Goal: Information Seeking & Learning: Check status

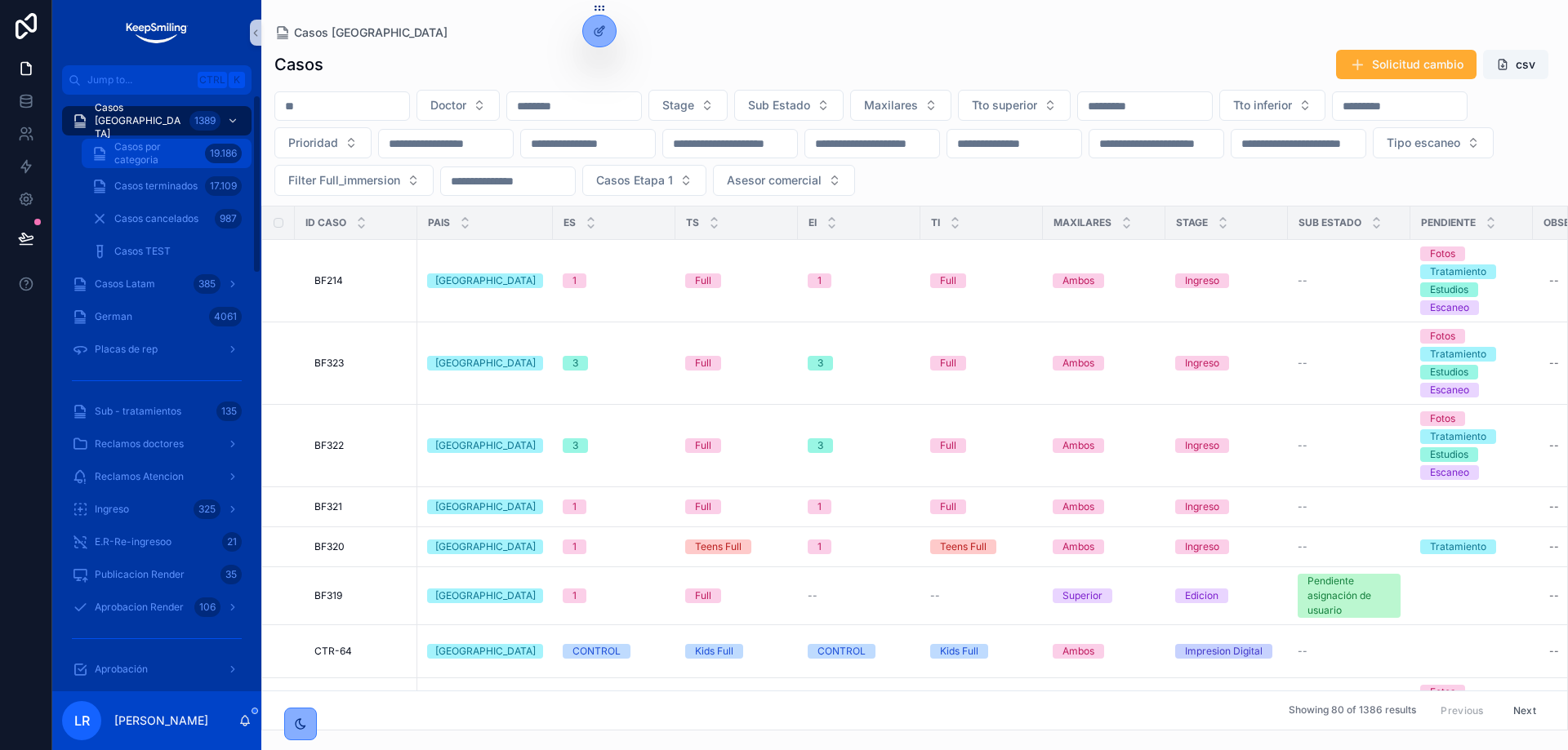
click at [142, 162] on span "Casos por categoria" at bounding box center [157, 153] width 84 height 26
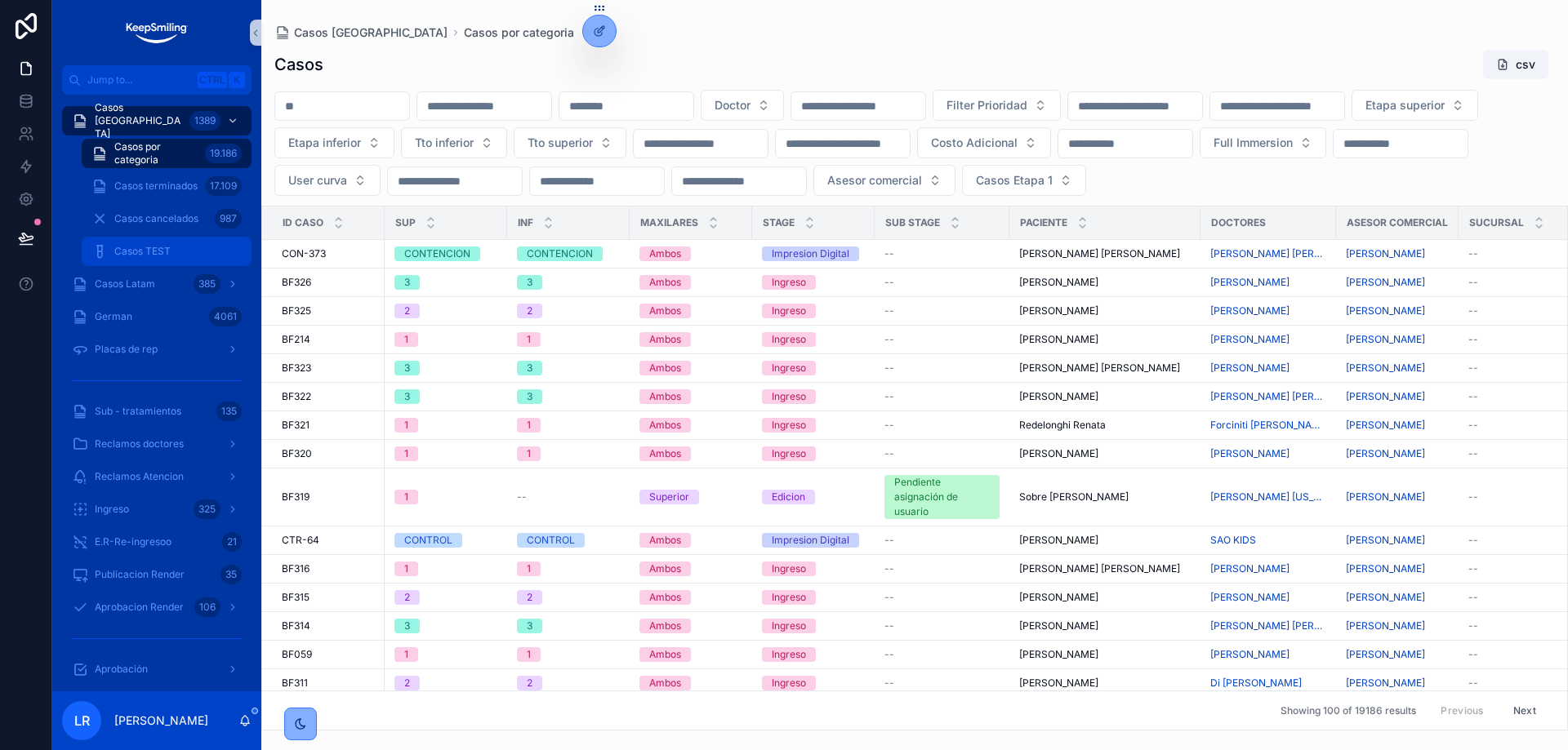
click at [140, 247] on span "Casos TEST" at bounding box center [143, 251] width 57 height 13
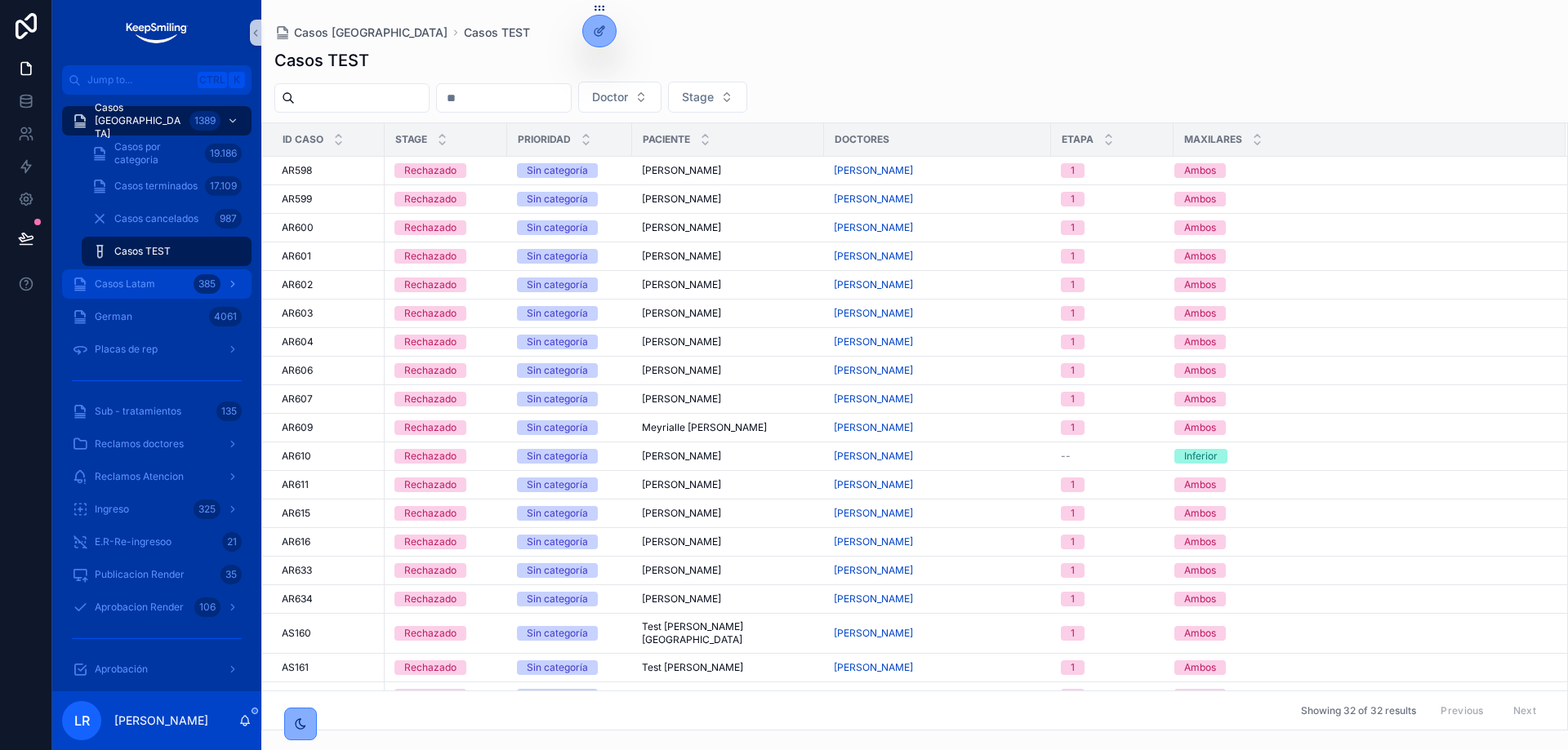
click at [152, 278] on span "Casos Latam" at bounding box center [125, 283] width 61 height 13
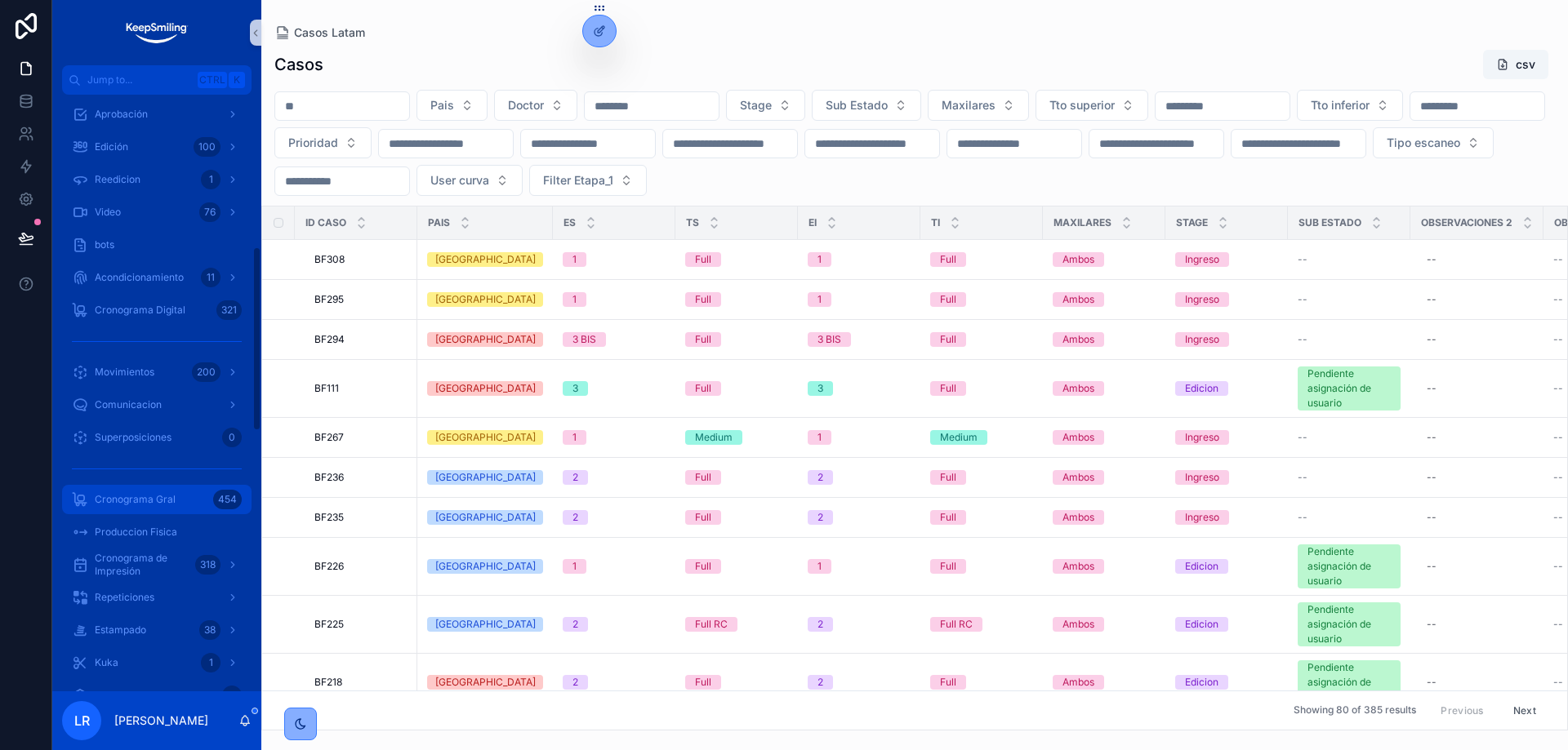
click at [165, 501] on span "Cronograma Gral" at bounding box center [135, 499] width 81 height 13
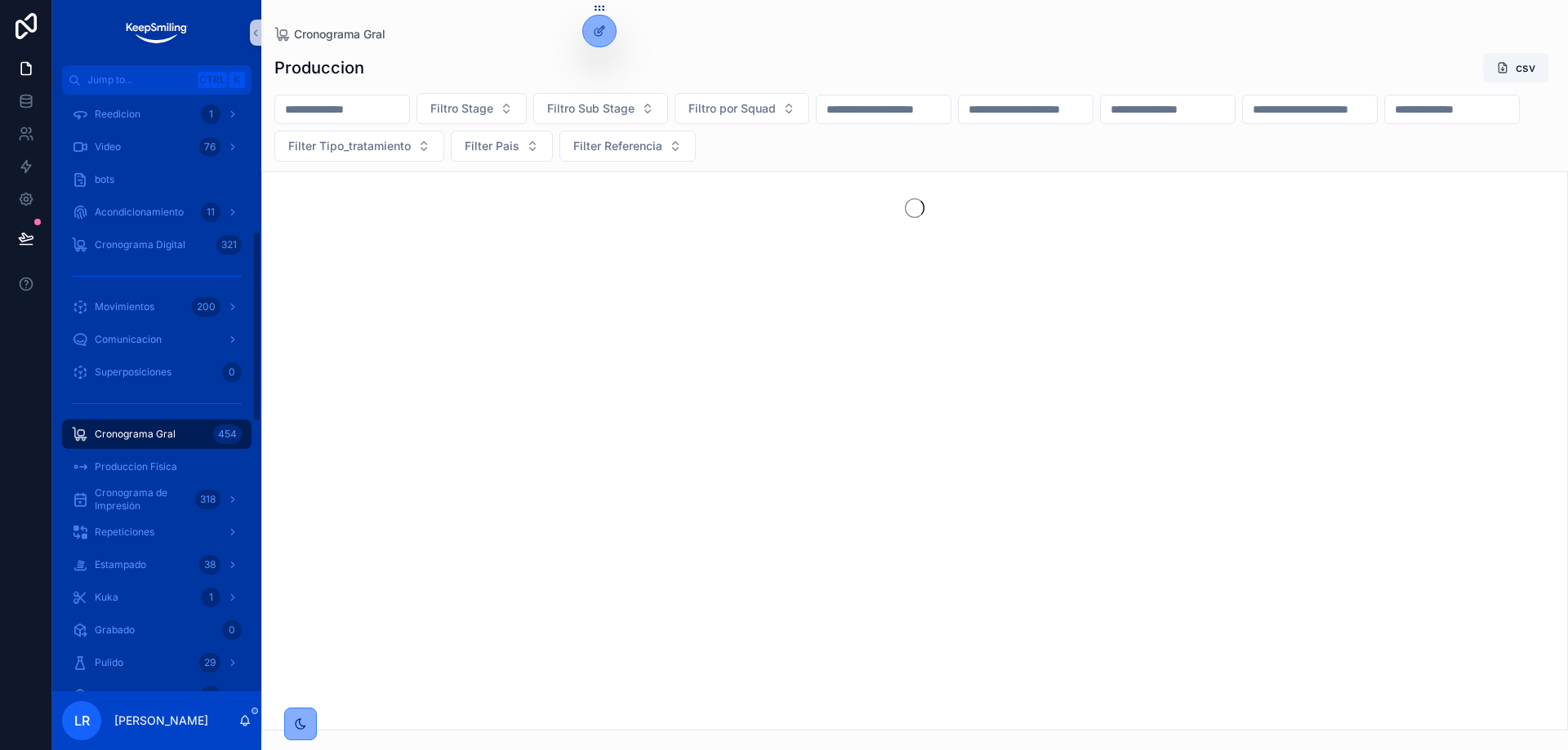
scroll to position [424, 0]
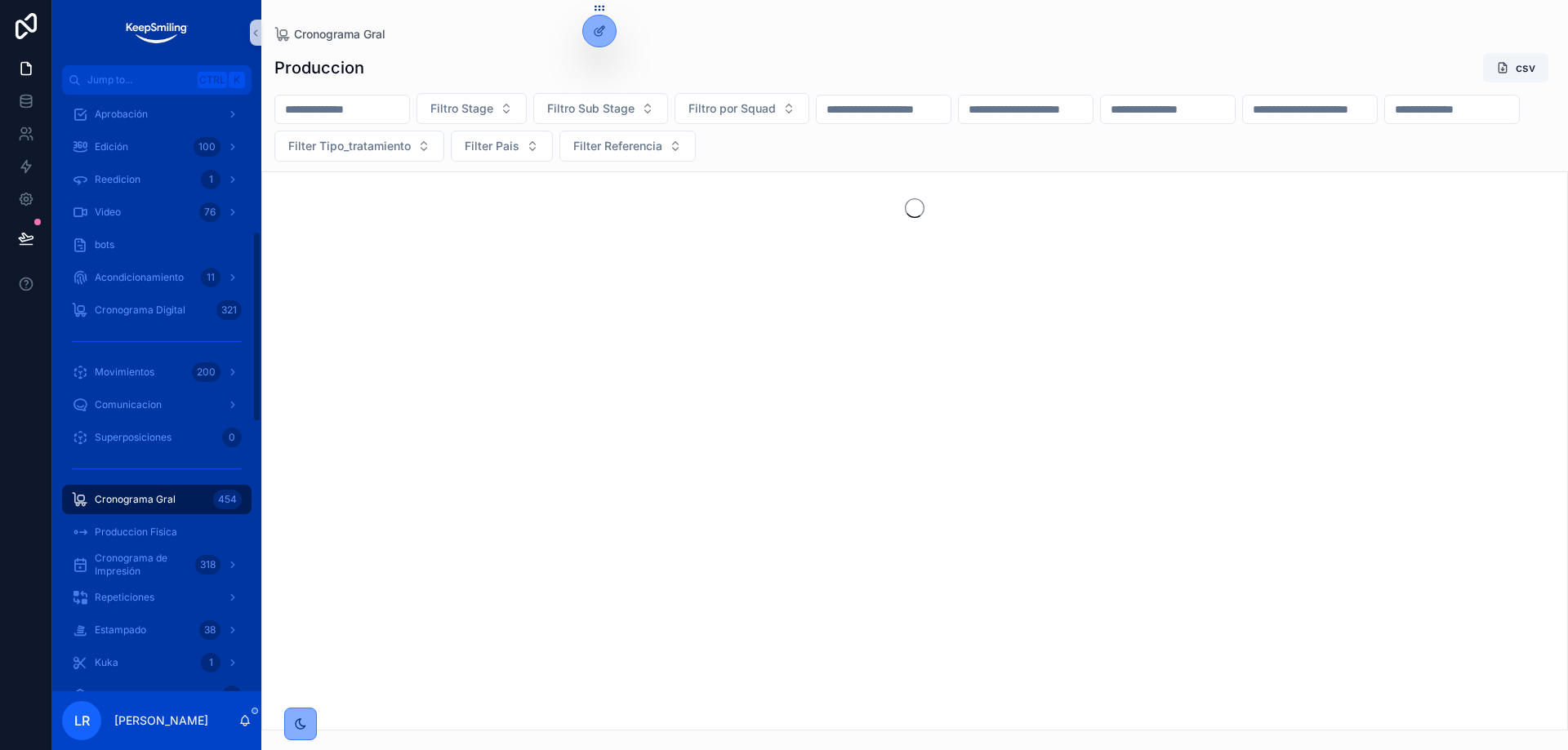
click at [145, 580] on div "Cronograma de Impresión 318" at bounding box center [156, 564] width 209 height 32
click at [143, 572] on span "Cronograma de Impresión" at bounding box center [142, 565] width 94 height 26
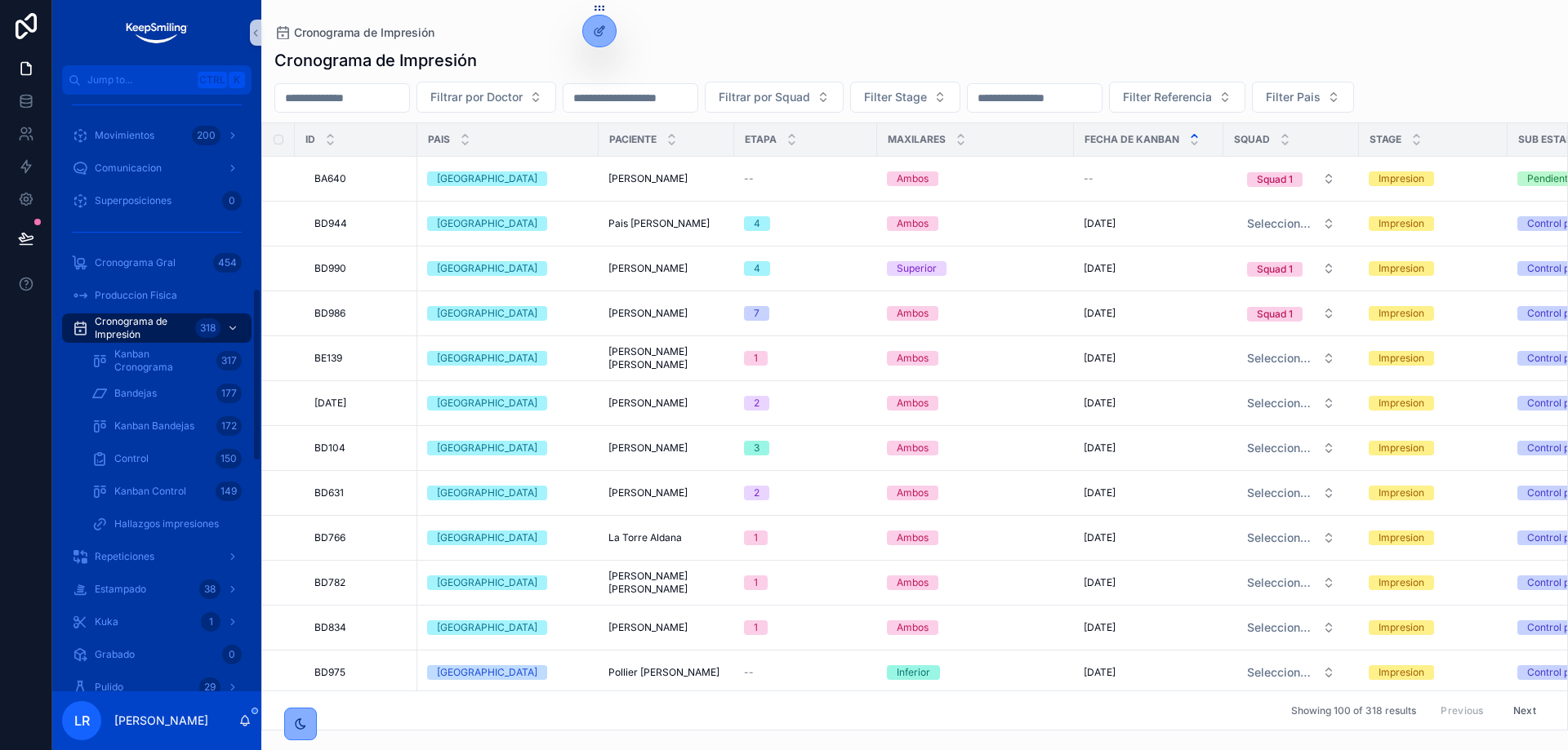
scroll to position [670, 0]
click at [599, 30] on icon at bounding box center [598, 30] width 13 height 13
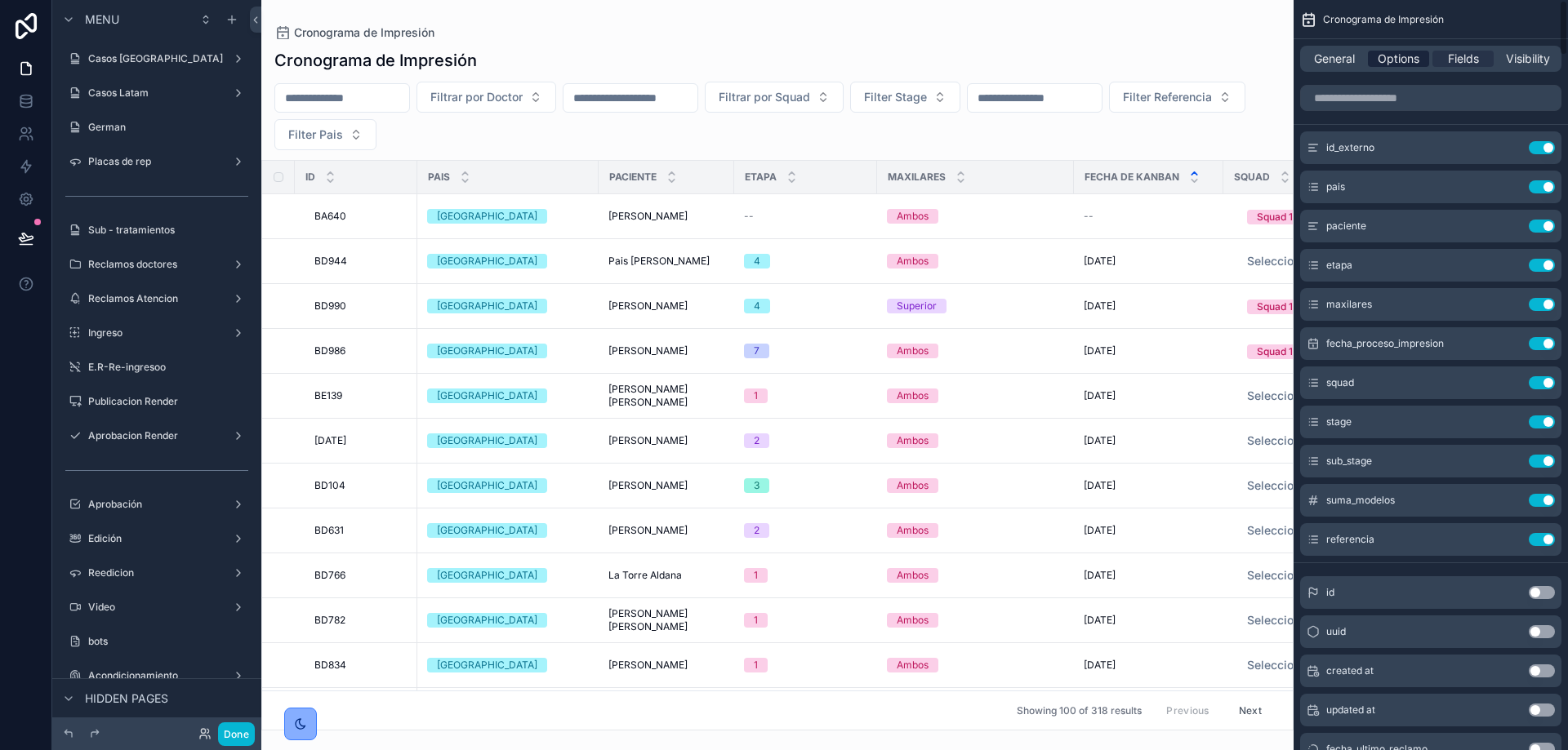
click at [1393, 61] on span "Options" at bounding box center [1398, 59] width 42 height 17
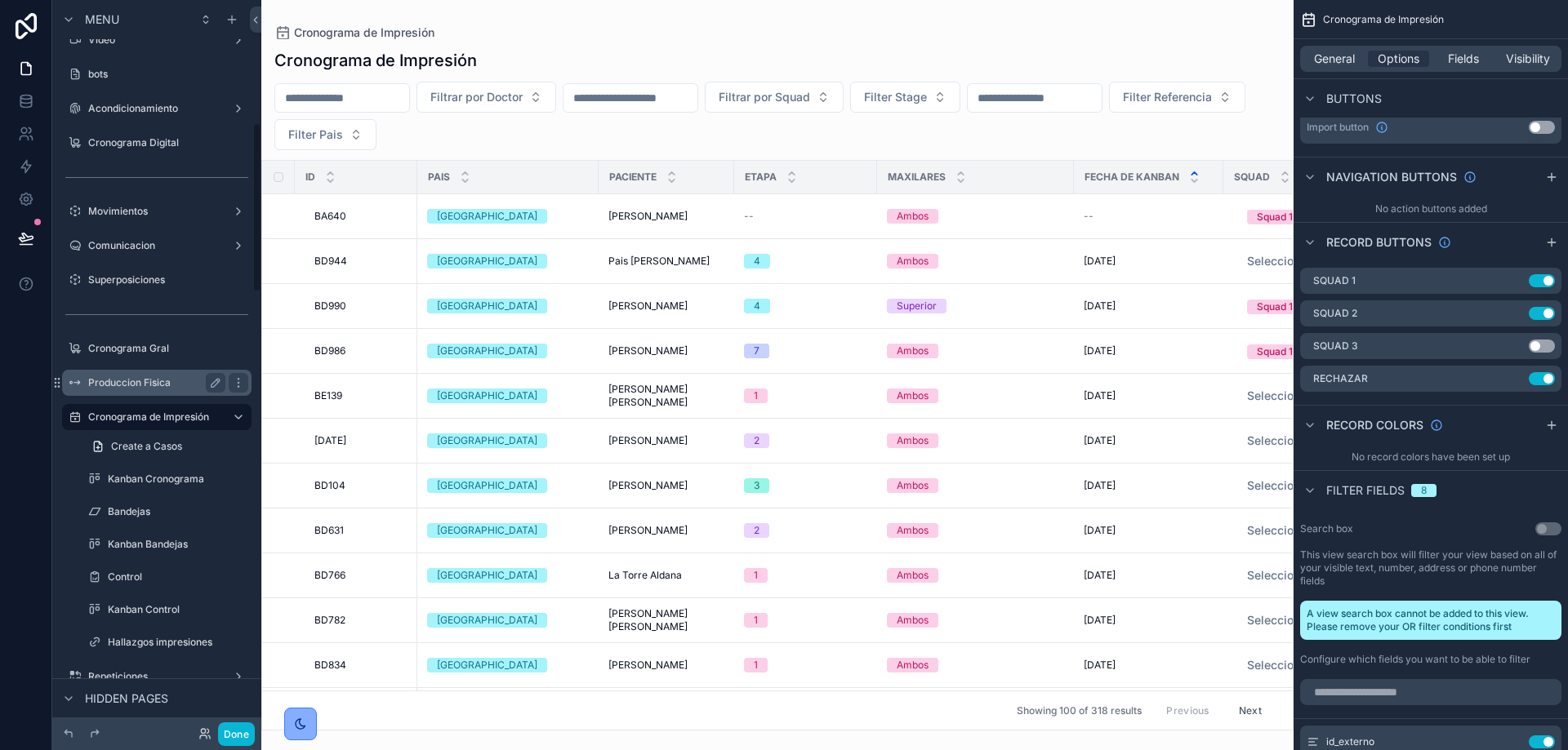
scroll to position [572, 0]
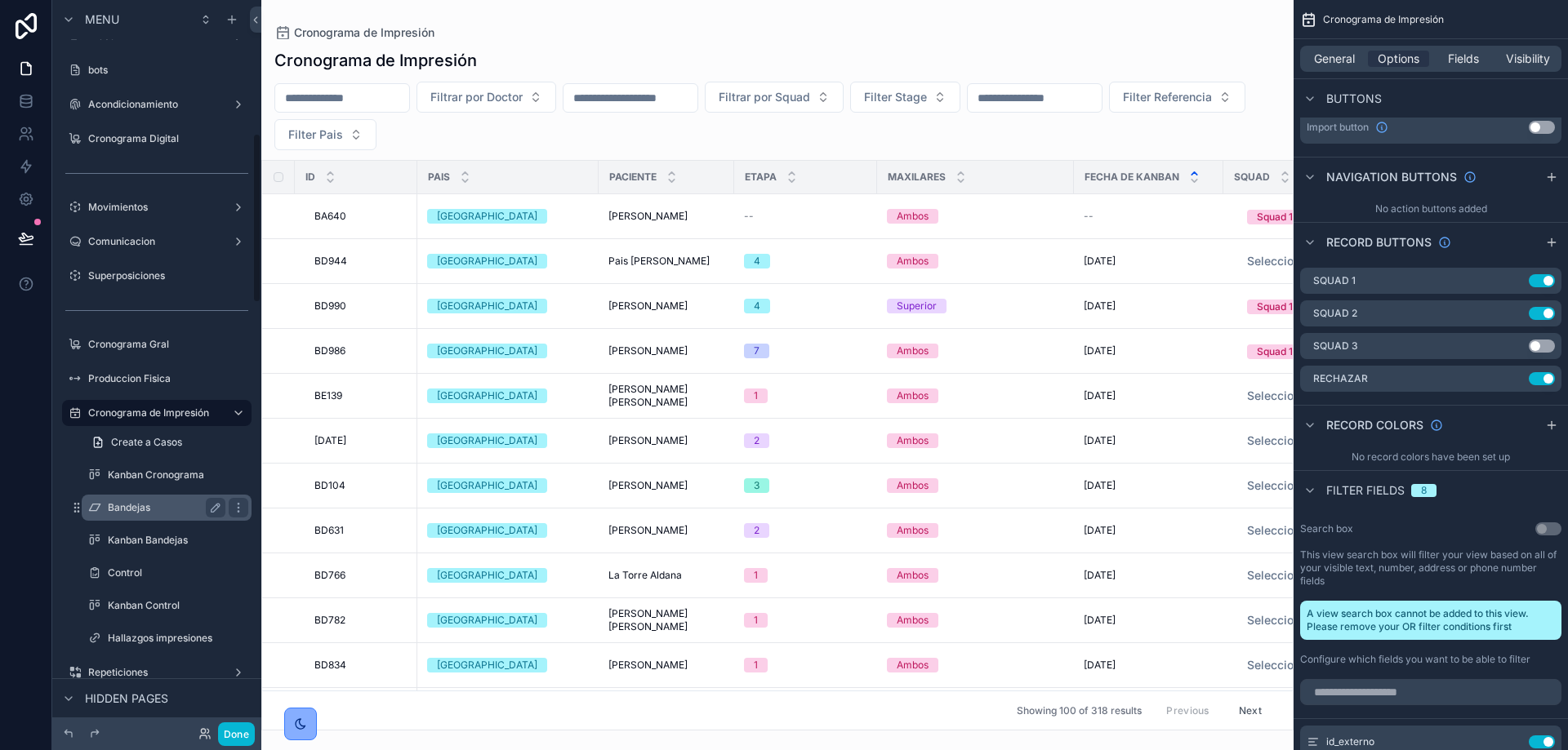
click at [140, 503] on label "Bandejas" at bounding box center [163, 507] width 111 height 13
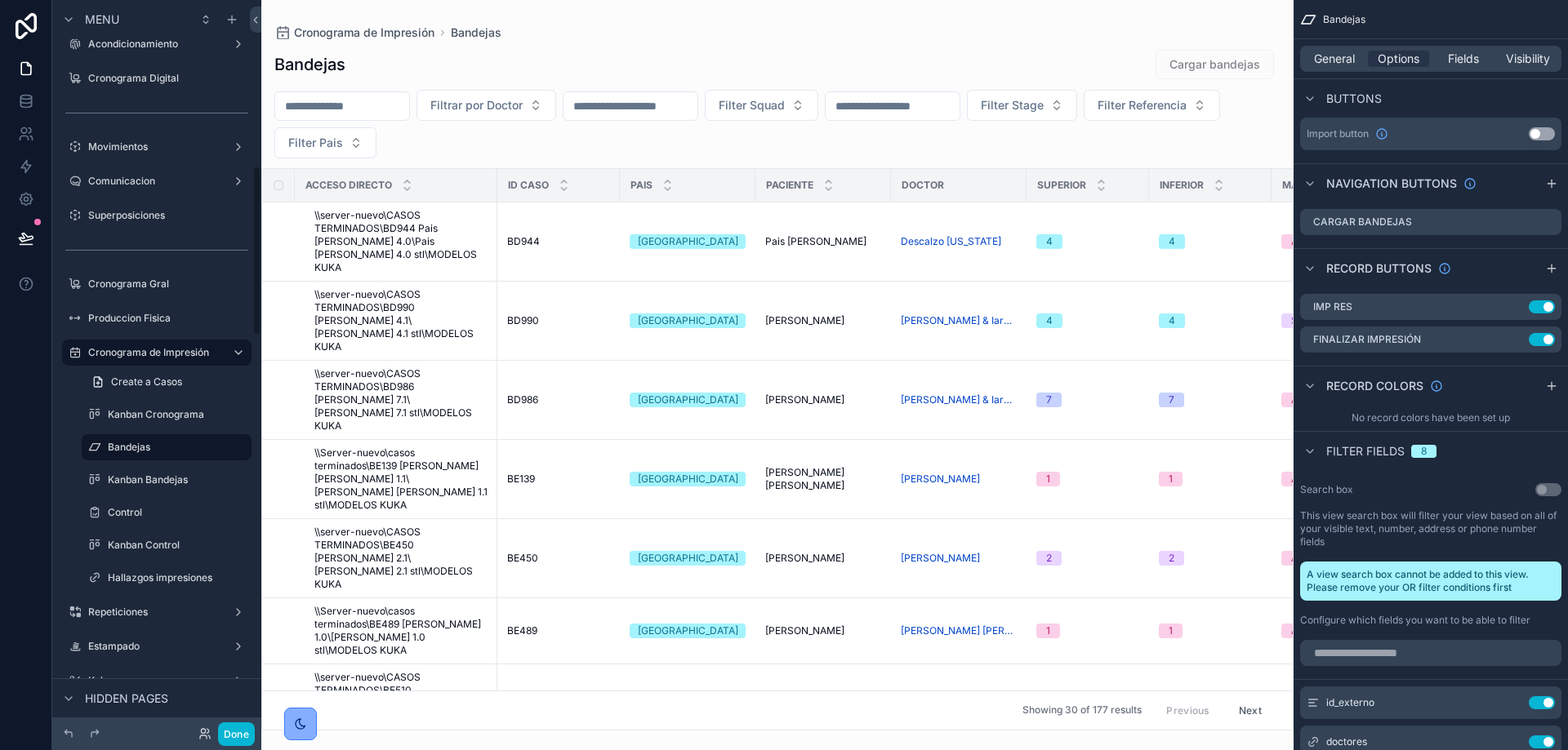
scroll to position [734, 0]
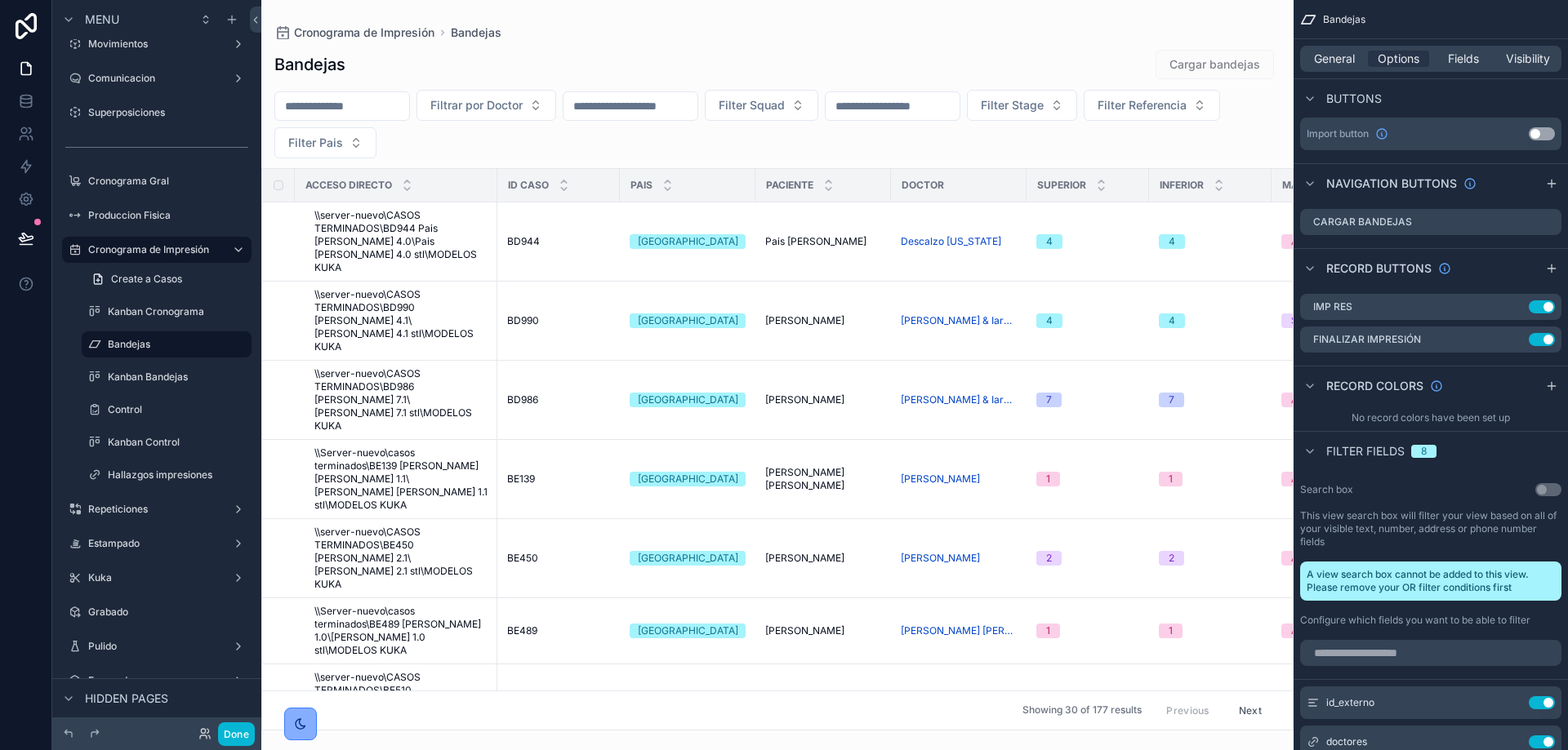
drag, startPoint x: 165, startPoint y: 398, endPoint x: 261, endPoint y: 421, distance: 98.7
click at [165, 398] on div "Control" at bounding box center [166, 409] width 164 height 26
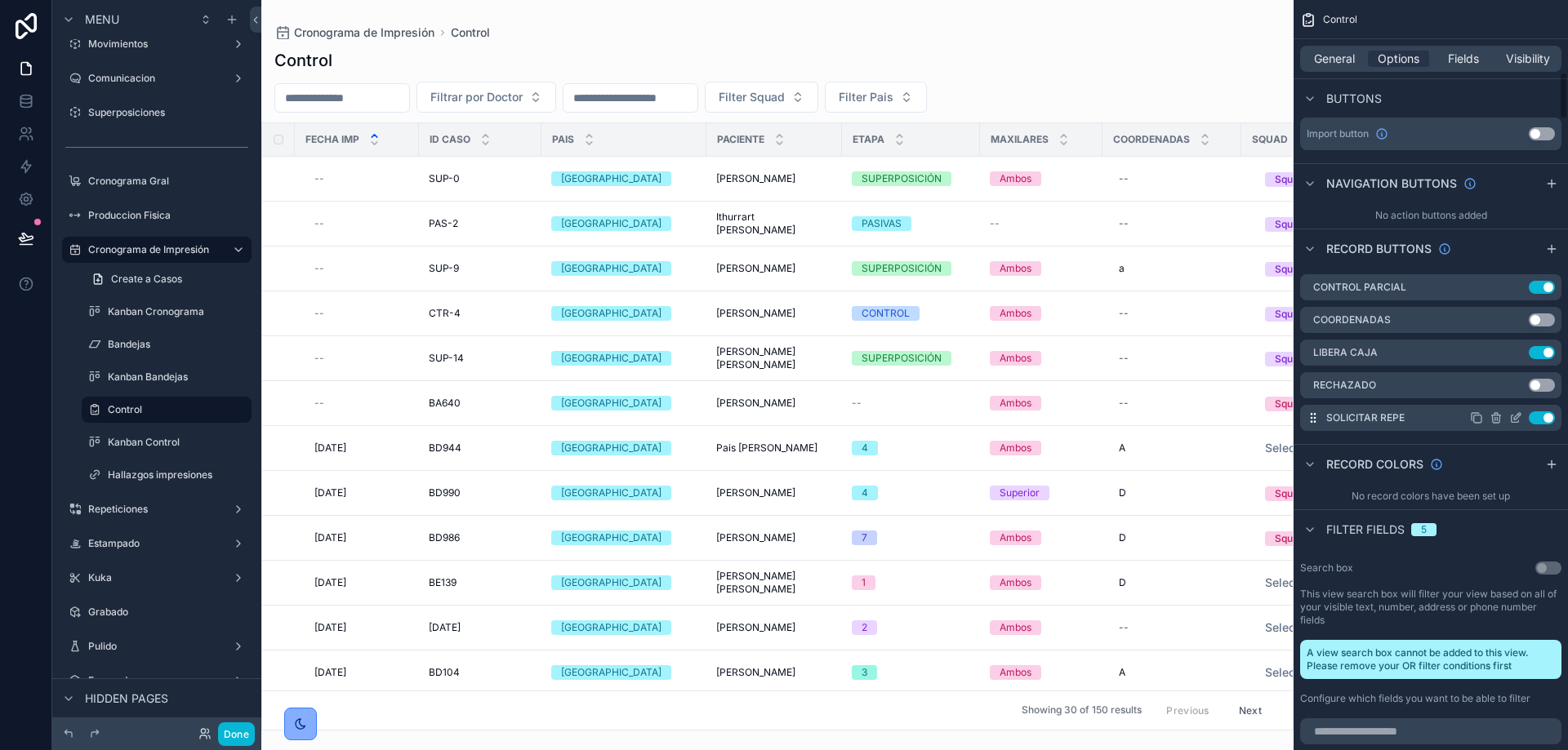
click at [1513, 411] on icon "scrollable content" at bounding box center [1515, 417] width 13 height 13
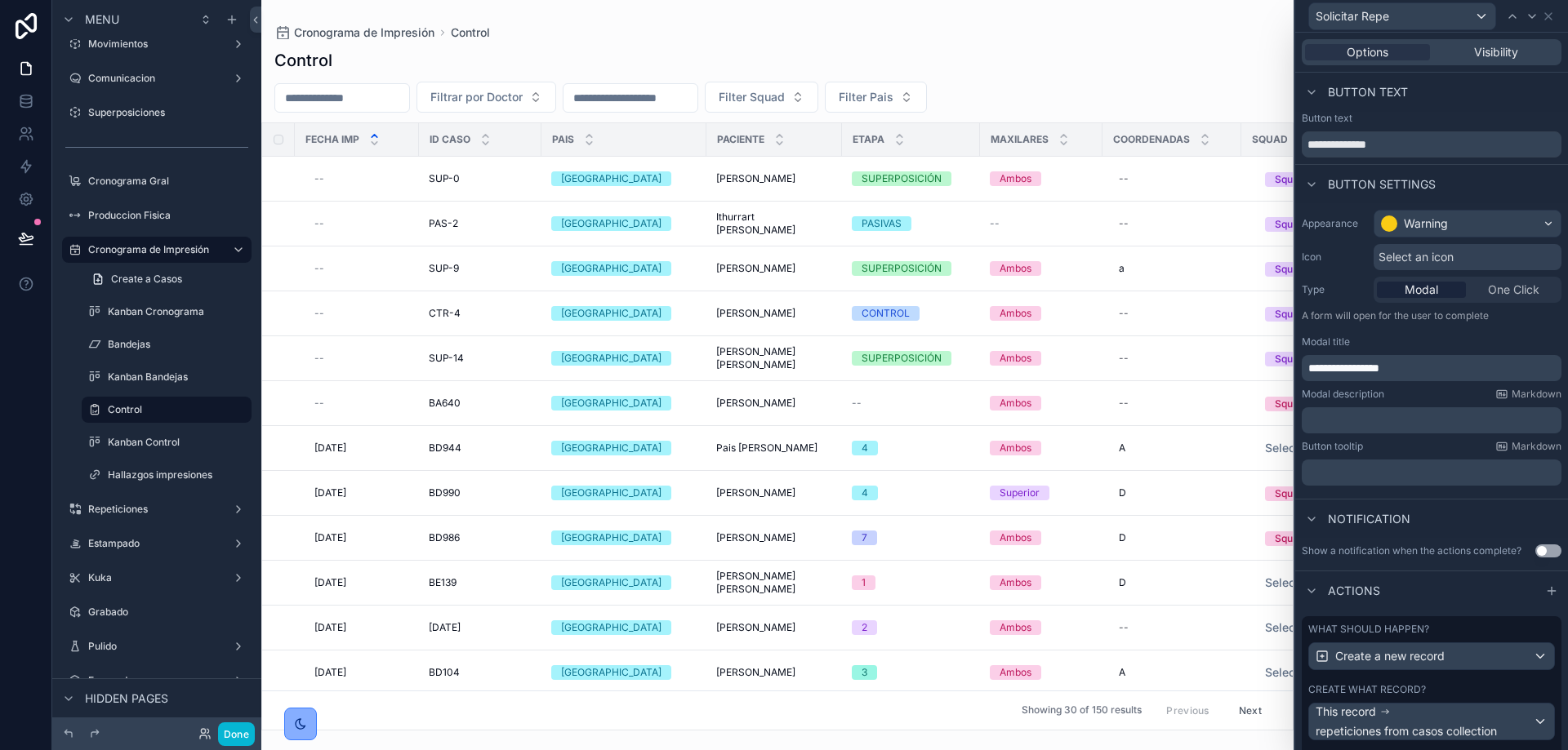
click at [1485, 61] on div "Options Visibility" at bounding box center [1431, 52] width 260 height 26
click at [1481, 56] on span "Visibility" at bounding box center [1496, 52] width 44 height 17
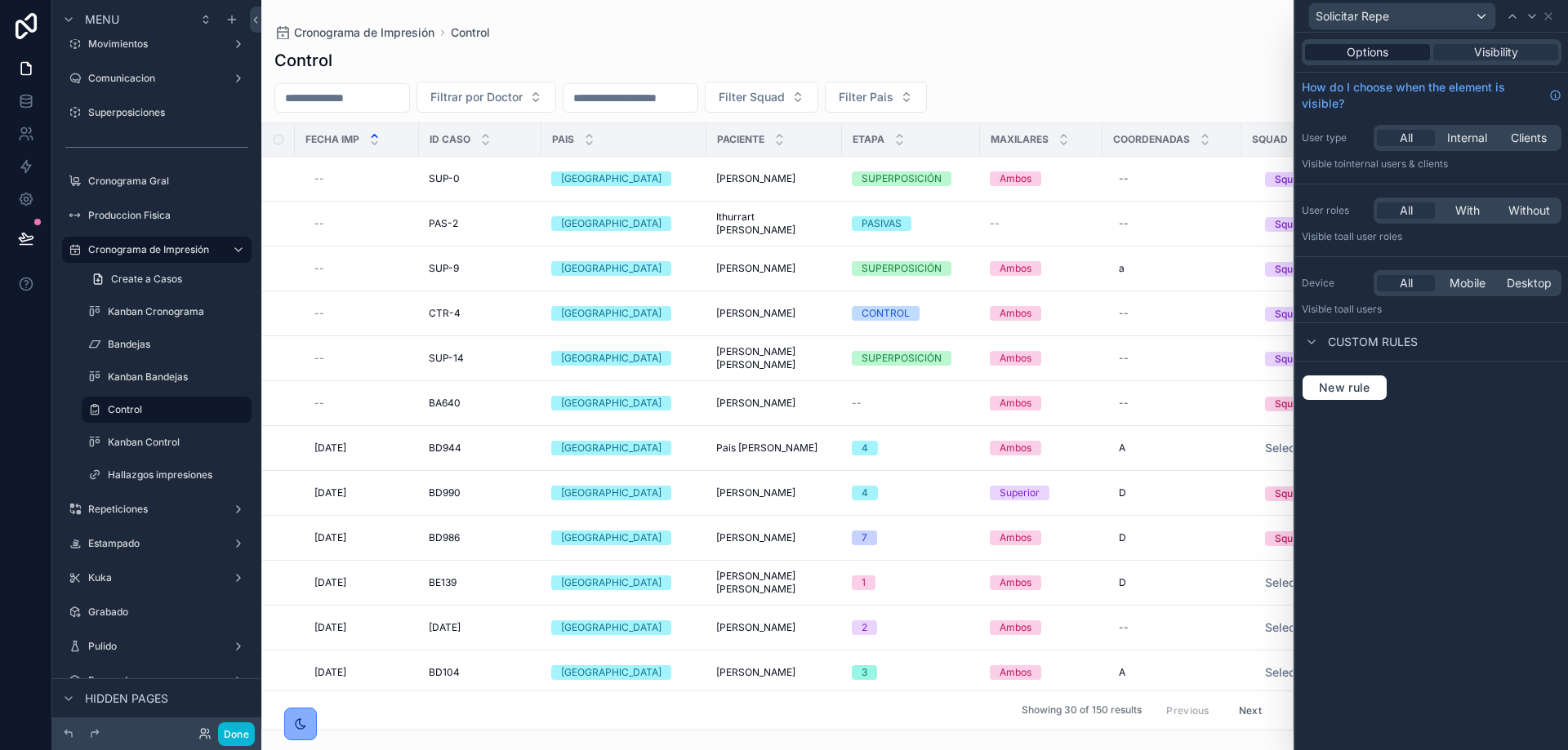
click at [1386, 48] on span "Options" at bounding box center [1367, 52] width 42 height 17
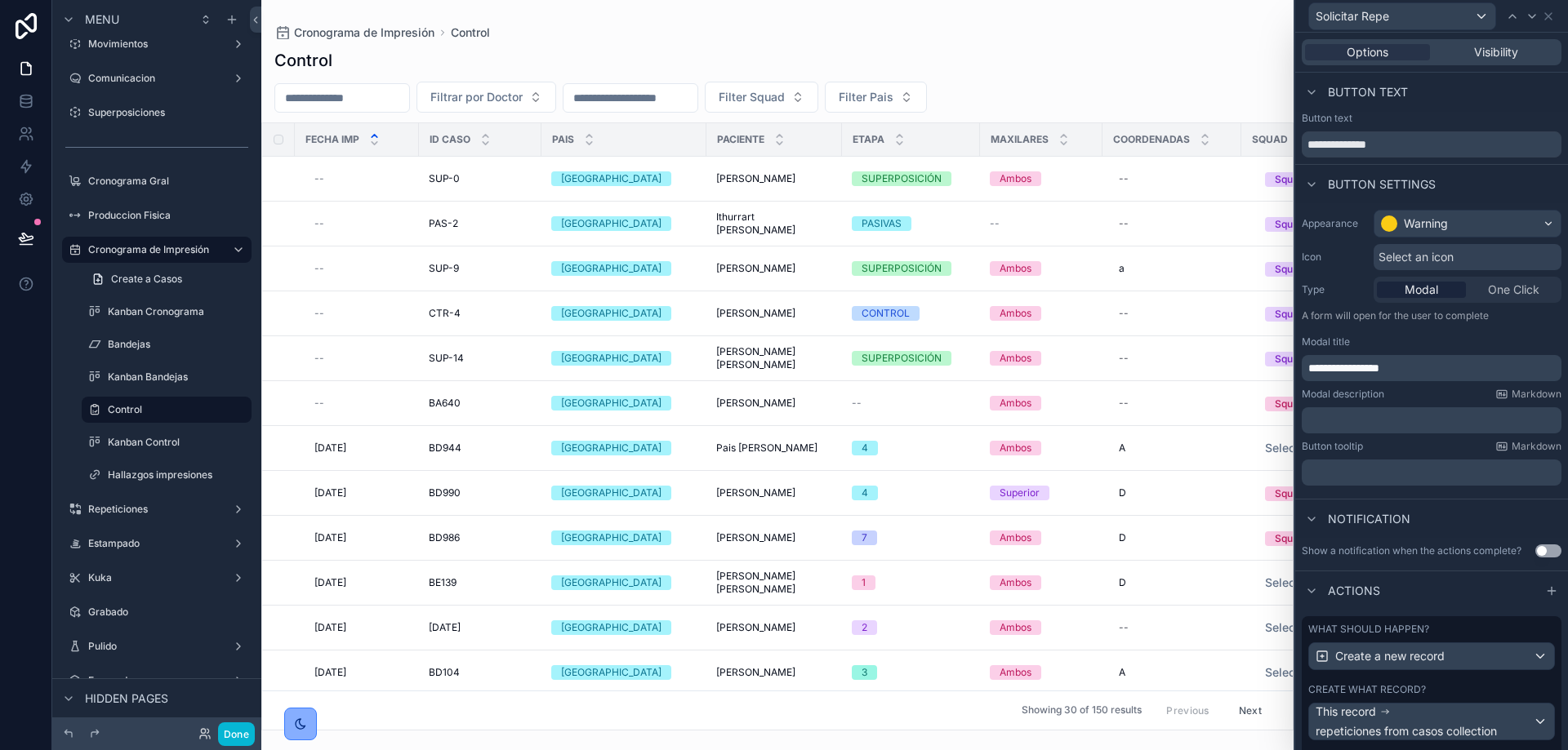
click at [935, 360] on div "scrollable content" at bounding box center [778, 375] width 1032 height 750
click at [228, 729] on button "Done" at bounding box center [237, 734] width 37 height 23
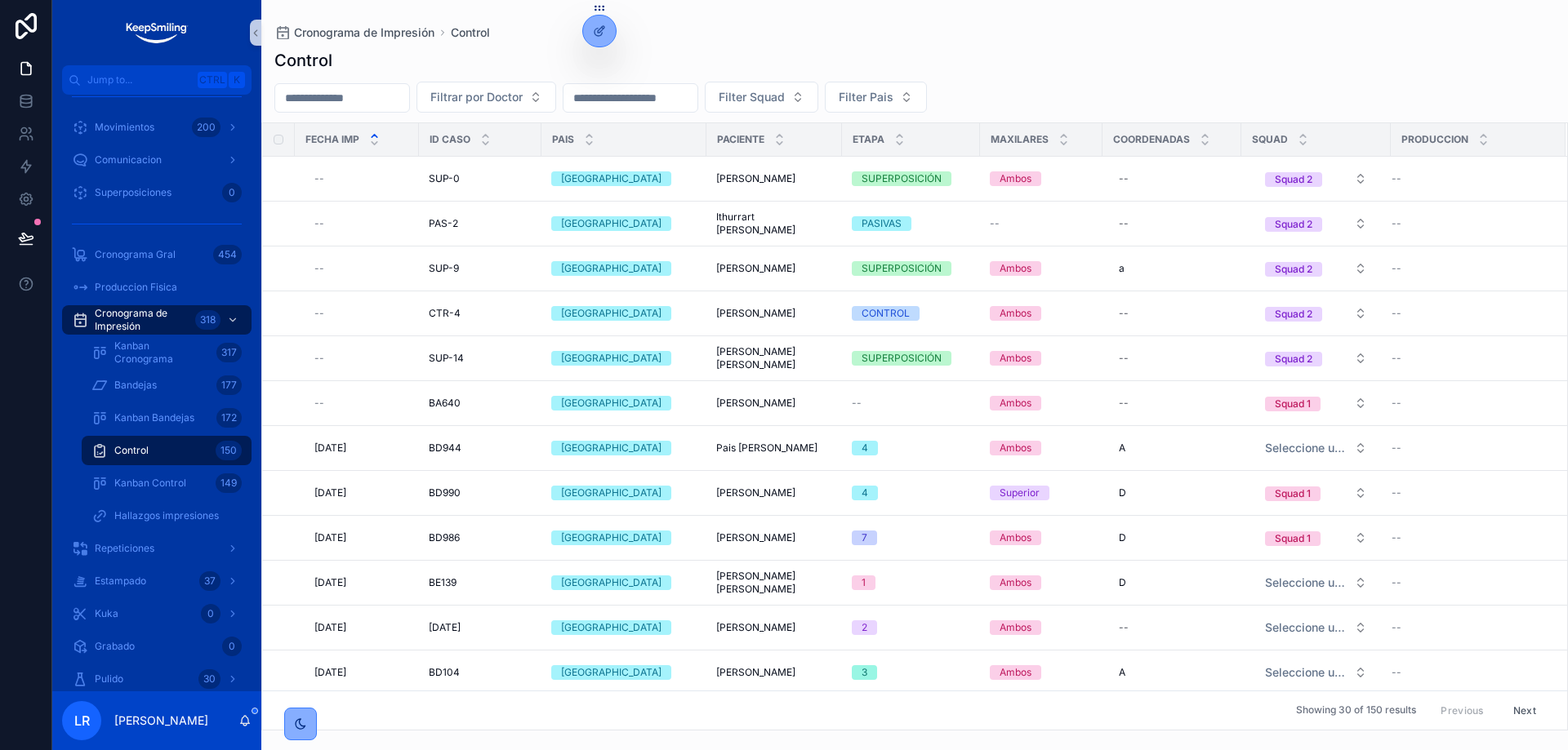
click at [1112, 63] on div "Control" at bounding box center [914, 60] width 1280 height 23
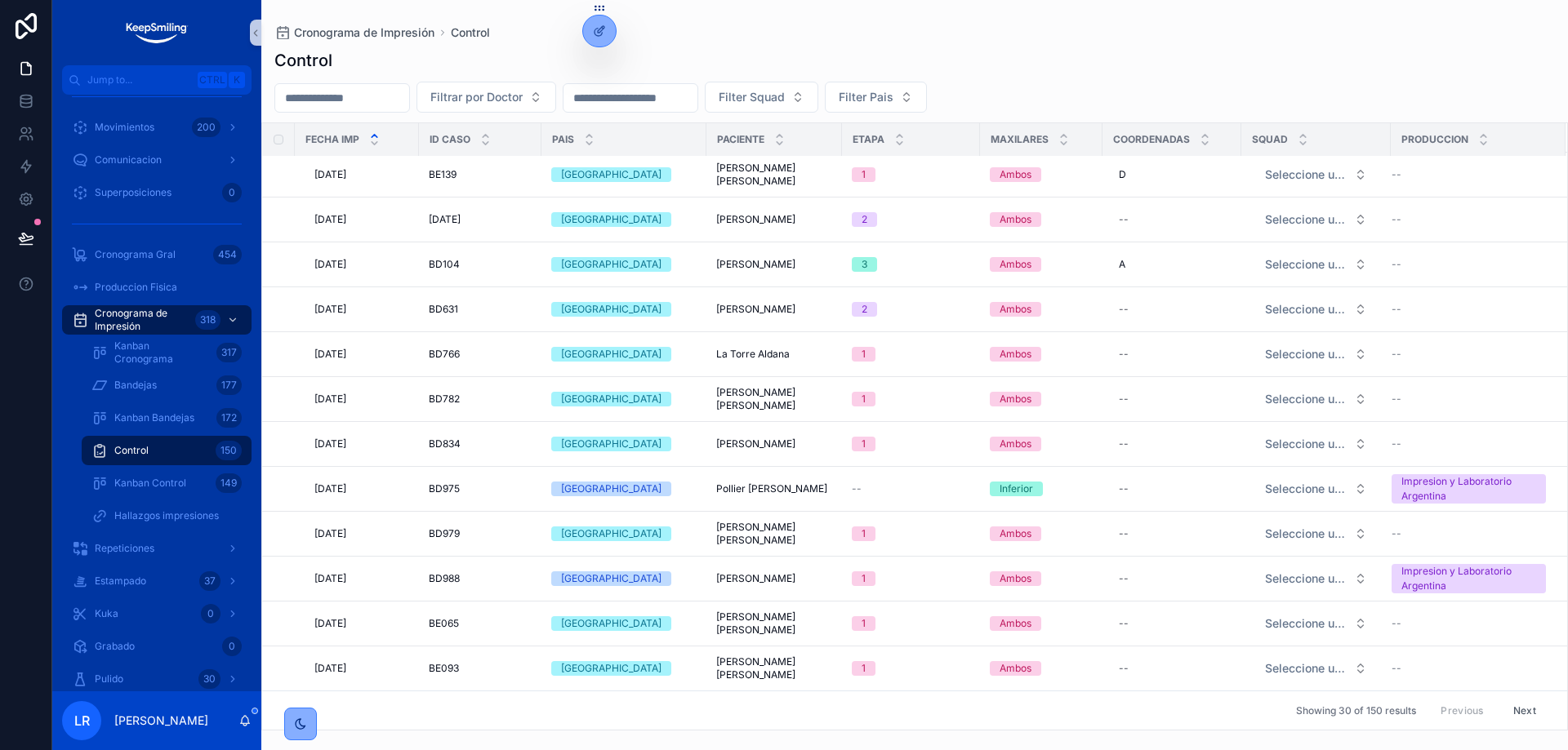
scroll to position [812, 0]
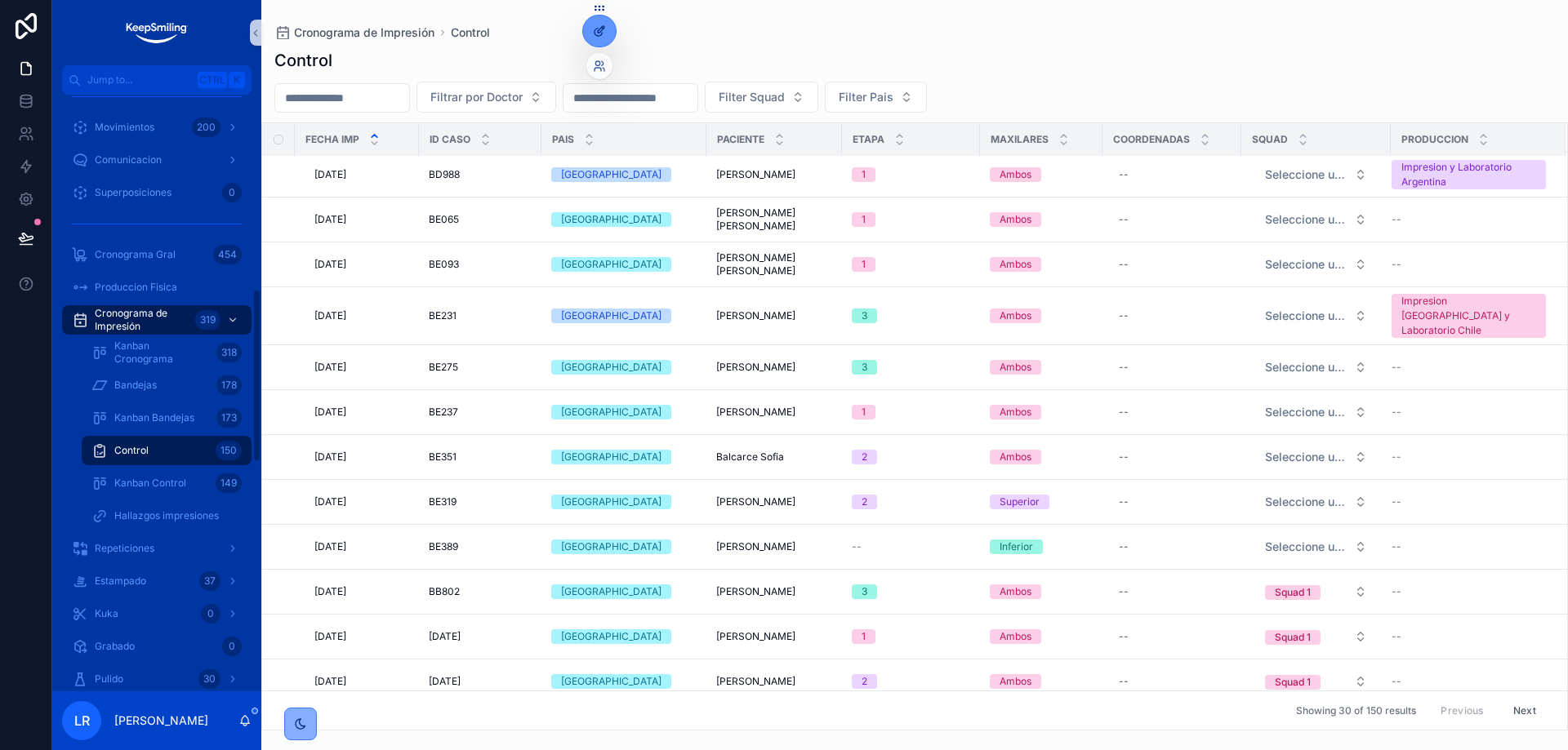
click at [597, 37] on div at bounding box center [598, 31] width 32 height 31
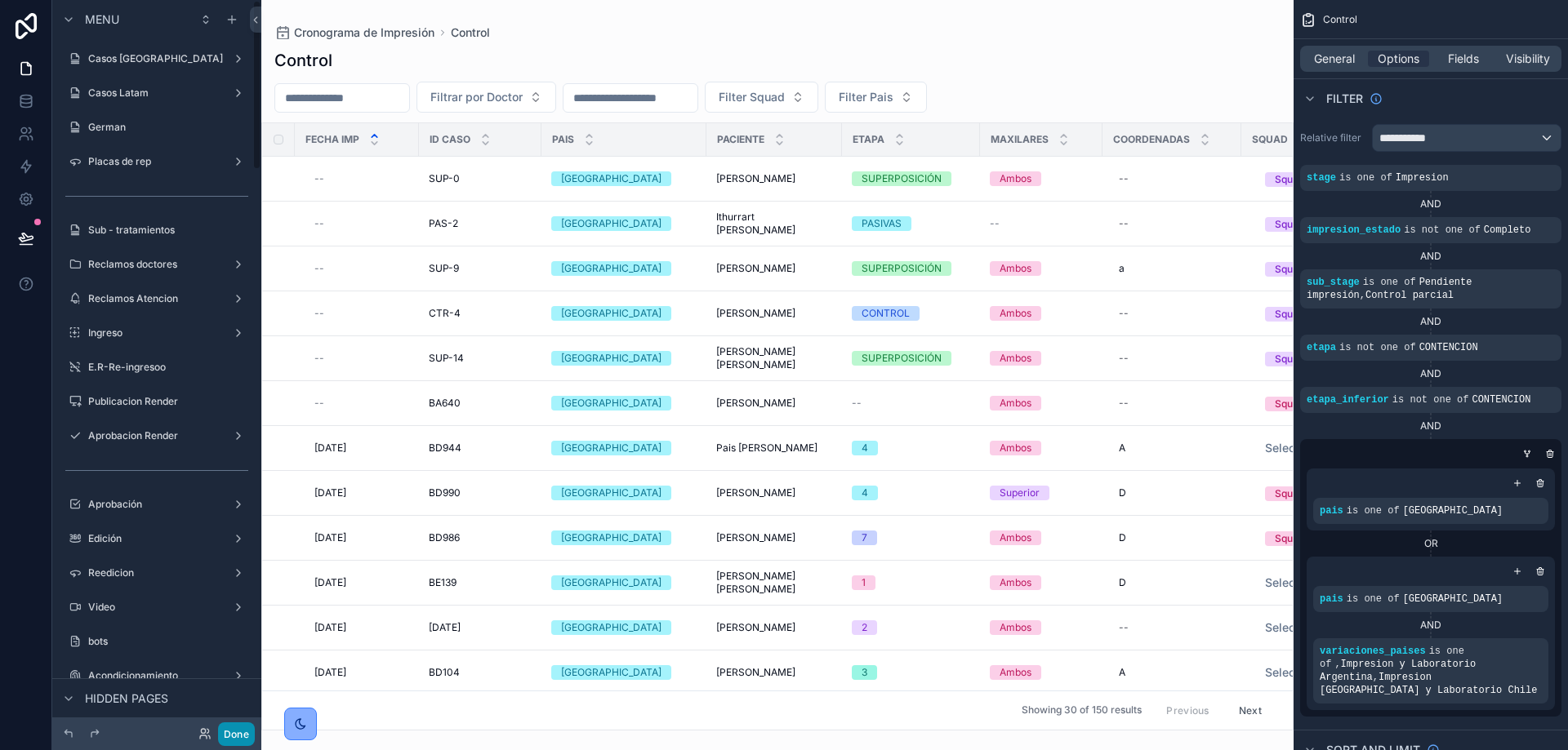
click at [236, 734] on button "Done" at bounding box center [237, 734] width 37 height 23
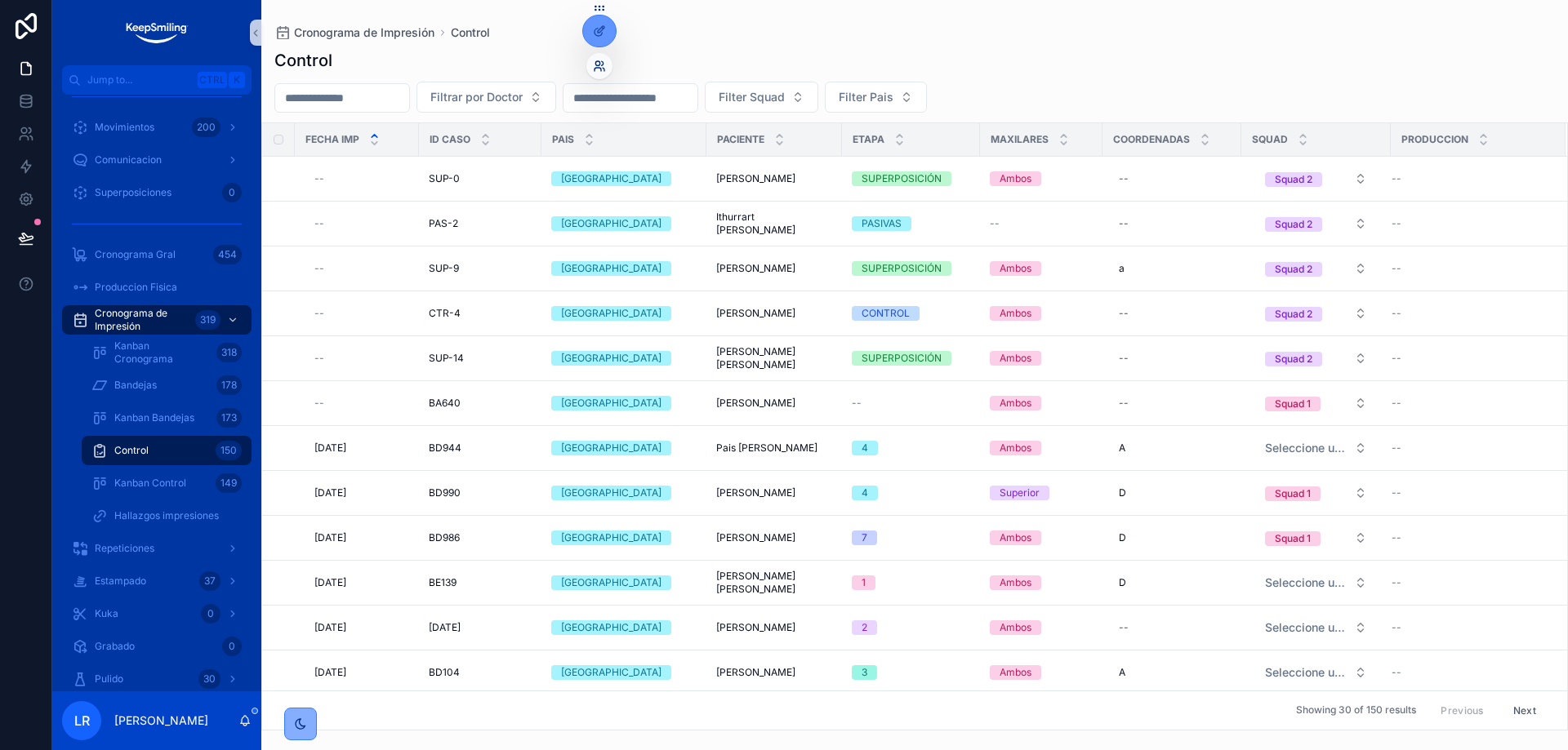
click at [600, 69] on icon at bounding box center [597, 69] width 7 height 3
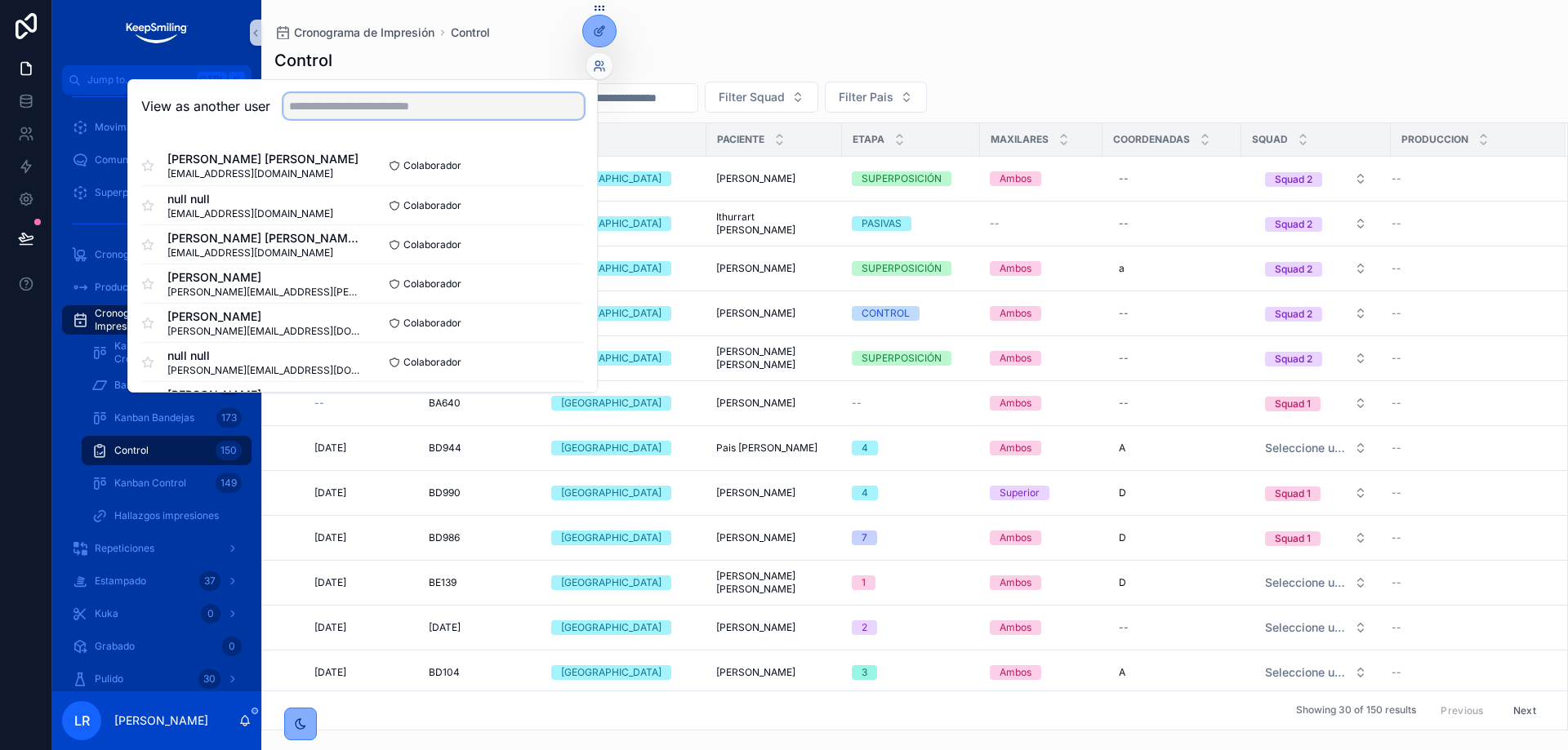
click at [424, 107] on input "text" at bounding box center [433, 106] width 301 height 26
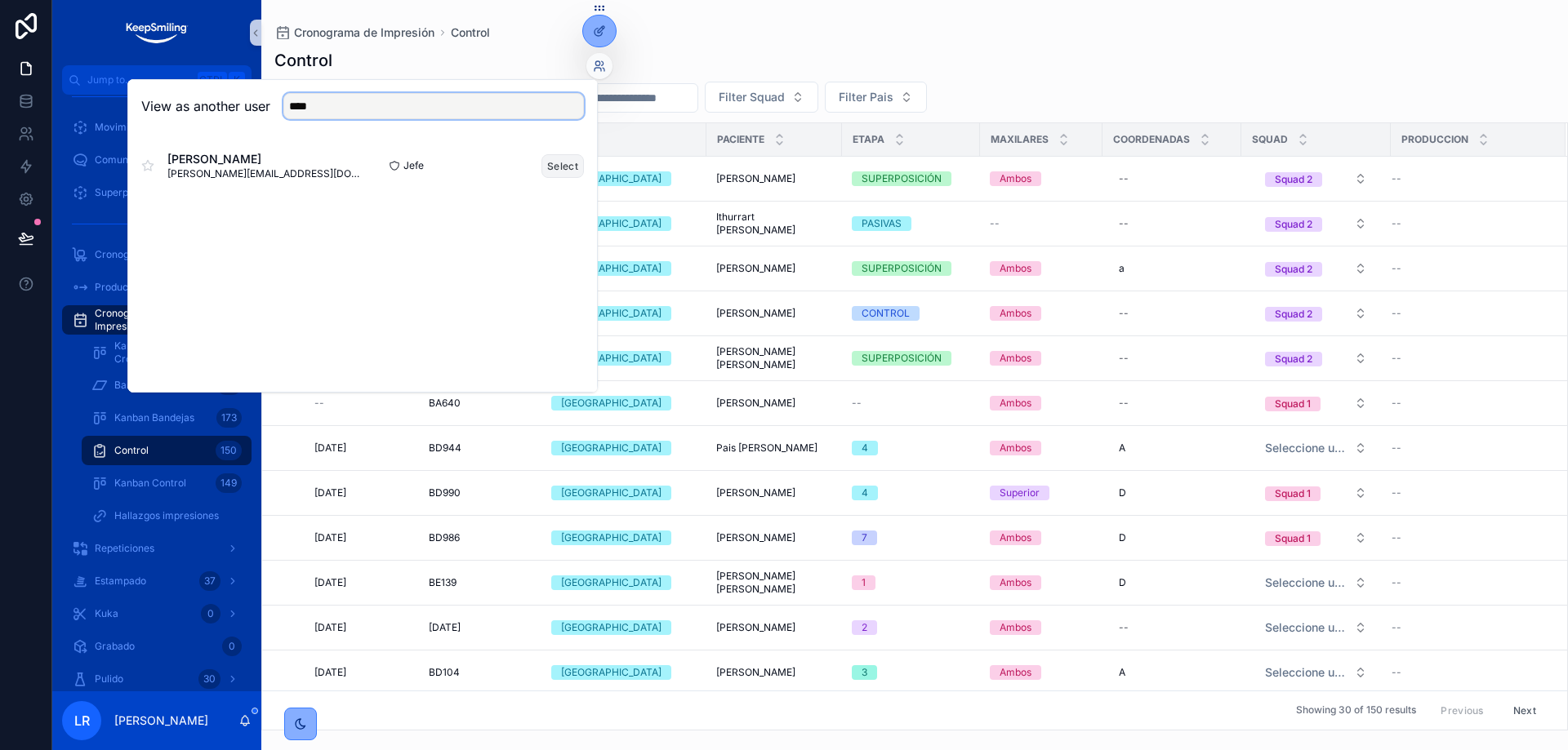
type input "****"
click at [556, 161] on button "Select" at bounding box center [562, 166] width 42 height 23
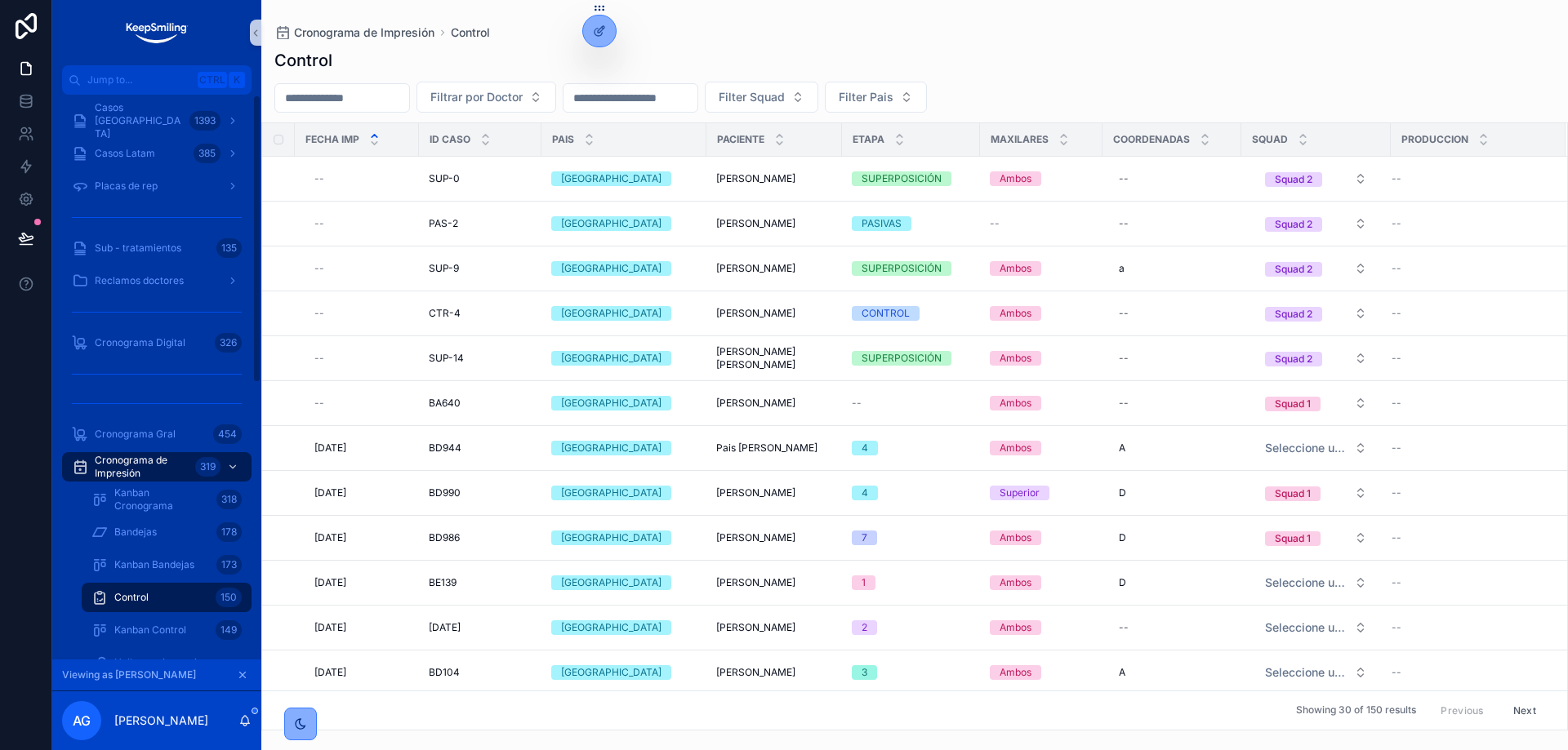
click at [243, 666] on div "Viewing as [PERSON_NAME]" at bounding box center [156, 676] width 209 height 32
click at [241, 675] on icon "scrollable content" at bounding box center [243, 676] width 12 height 12
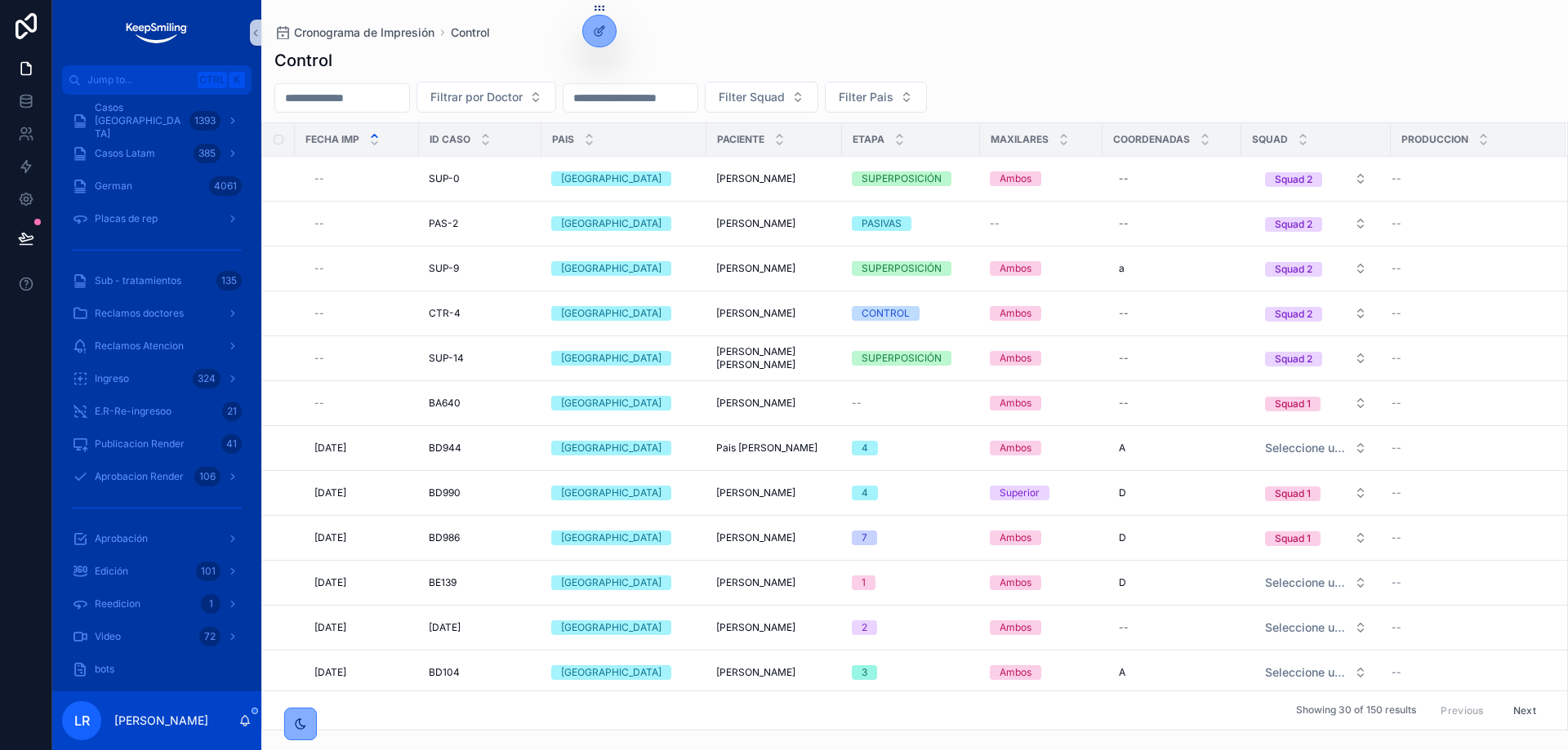
click at [803, 27] on div "Cronograma de Impresión Control" at bounding box center [914, 32] width 1280 height 13
click at [1126, 62] on div "Control" at bounding box center [914, 60] width 1280 height 23
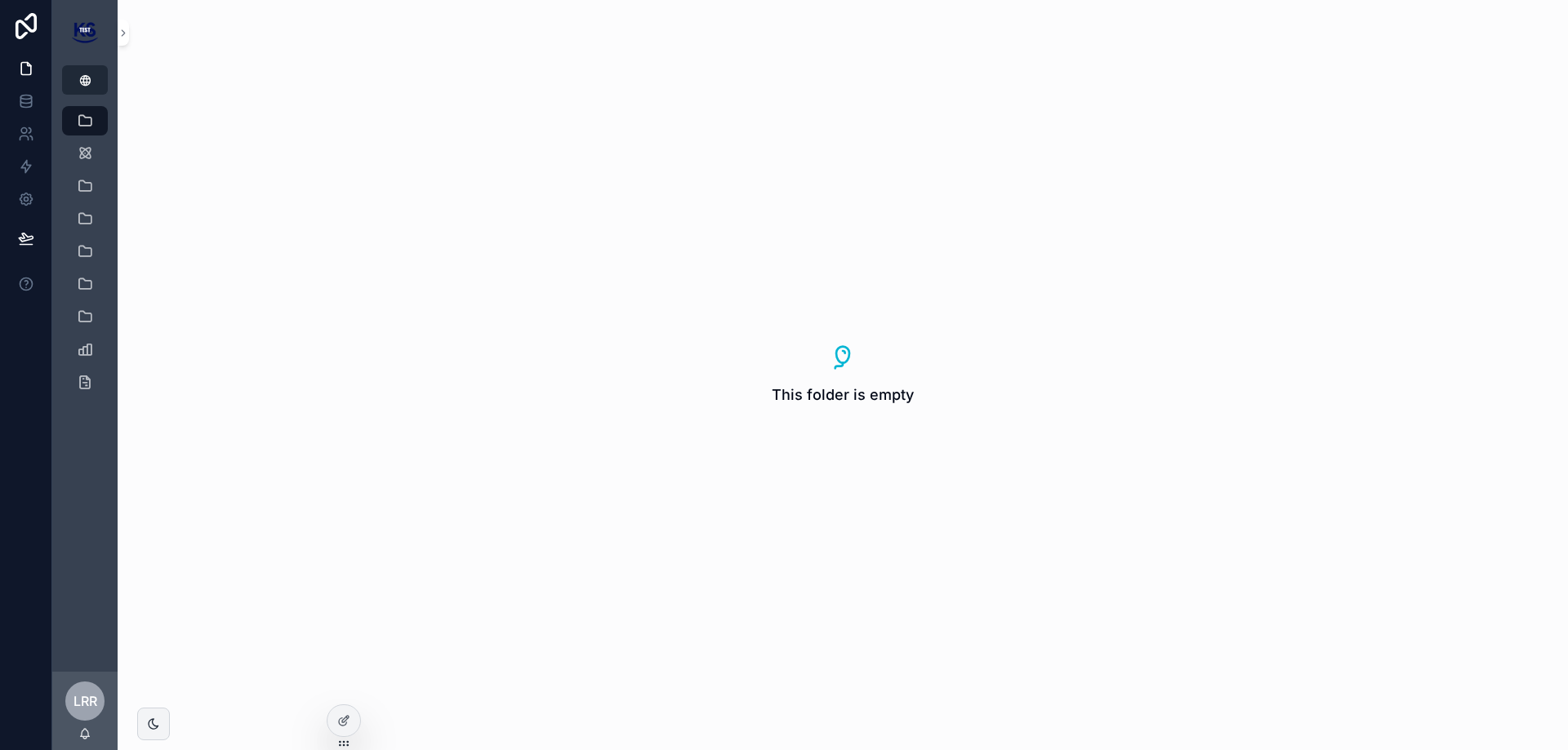
click at [95, 83] on button "scrollable content" at bounding box center [84, 80] width 46 height 29
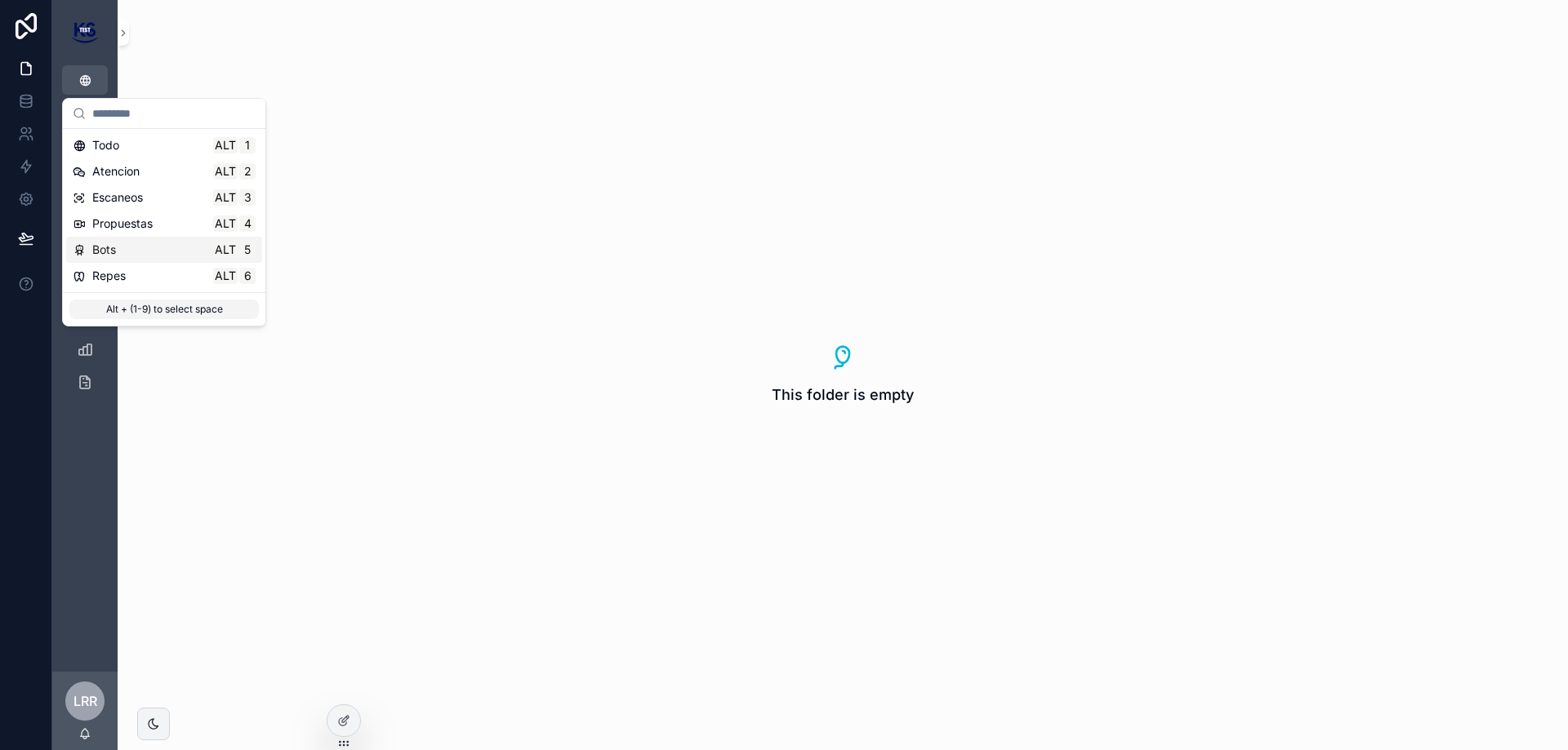
click at [140, 255] on div "Bots Alt 5" at bounding box center [164, 250] width 183 height 17
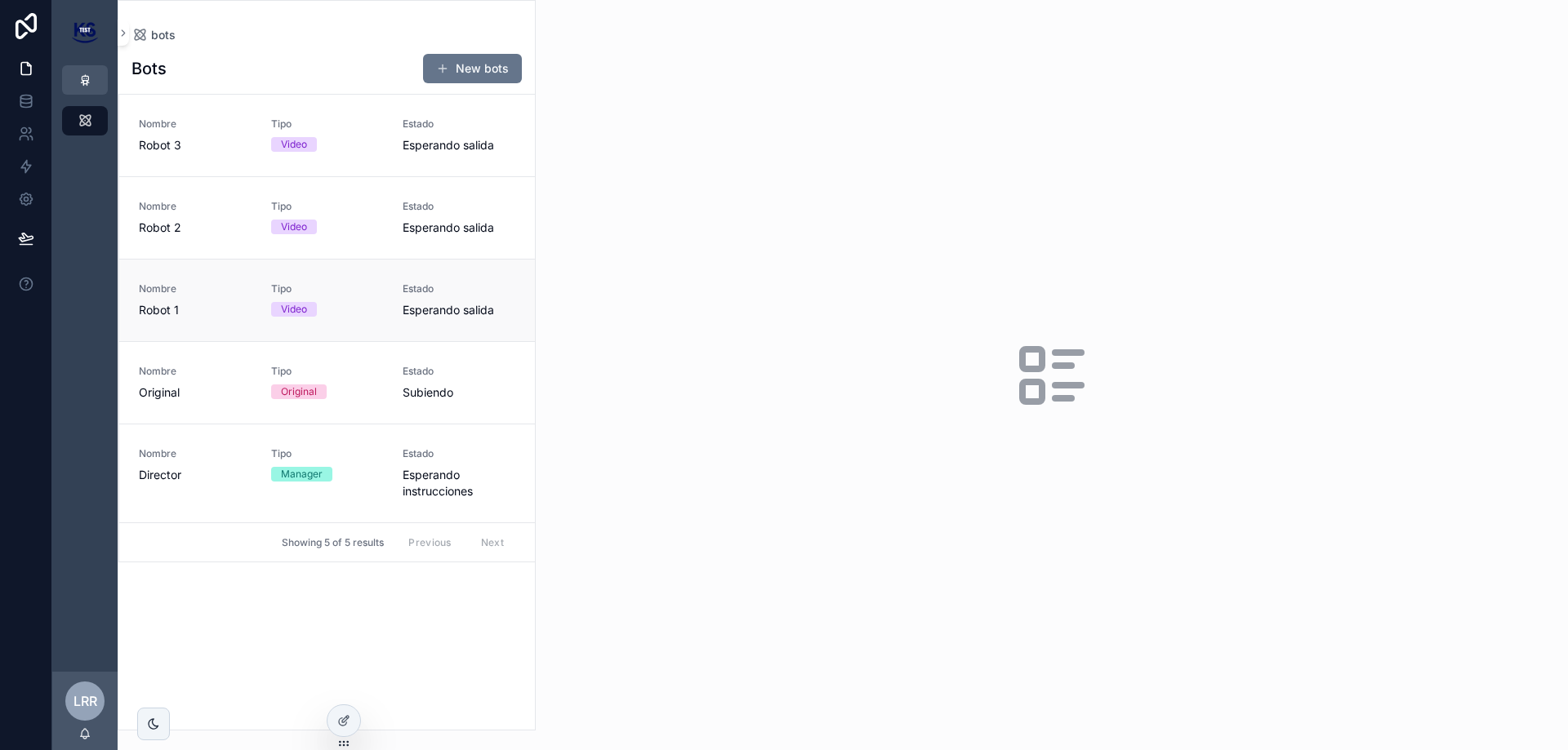
click at [440, 287] on span "Estado" at bounding box center [458, 288] width 113 height 13
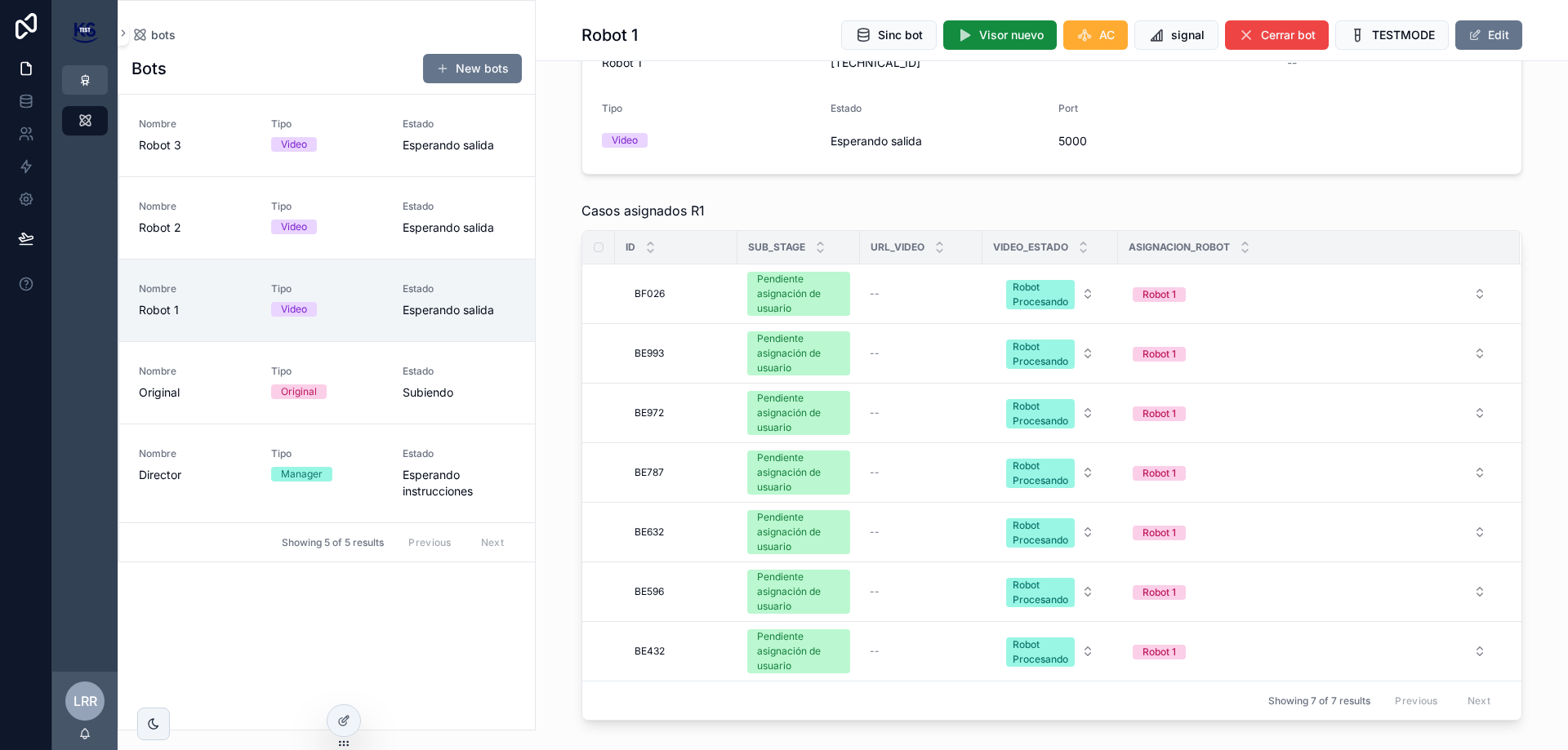
scroll to position [165, 0]
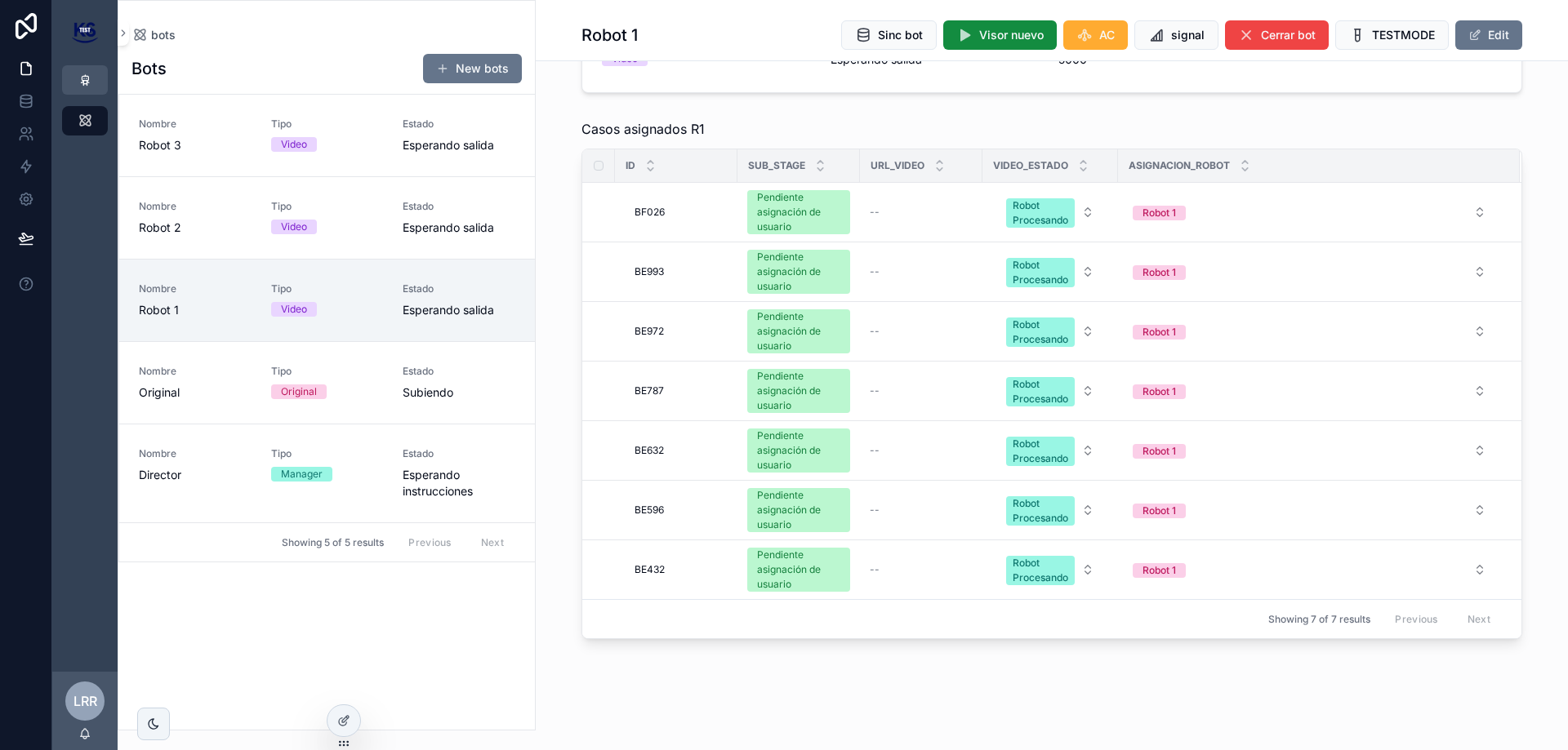
click at [1512, 129] on div "scrollable content" at bounding box center [1460, 129] width 122 height 2
click at [421, 475] on span "Esperando instrucciones" at bounding box center [458, 483] width 113 height 32
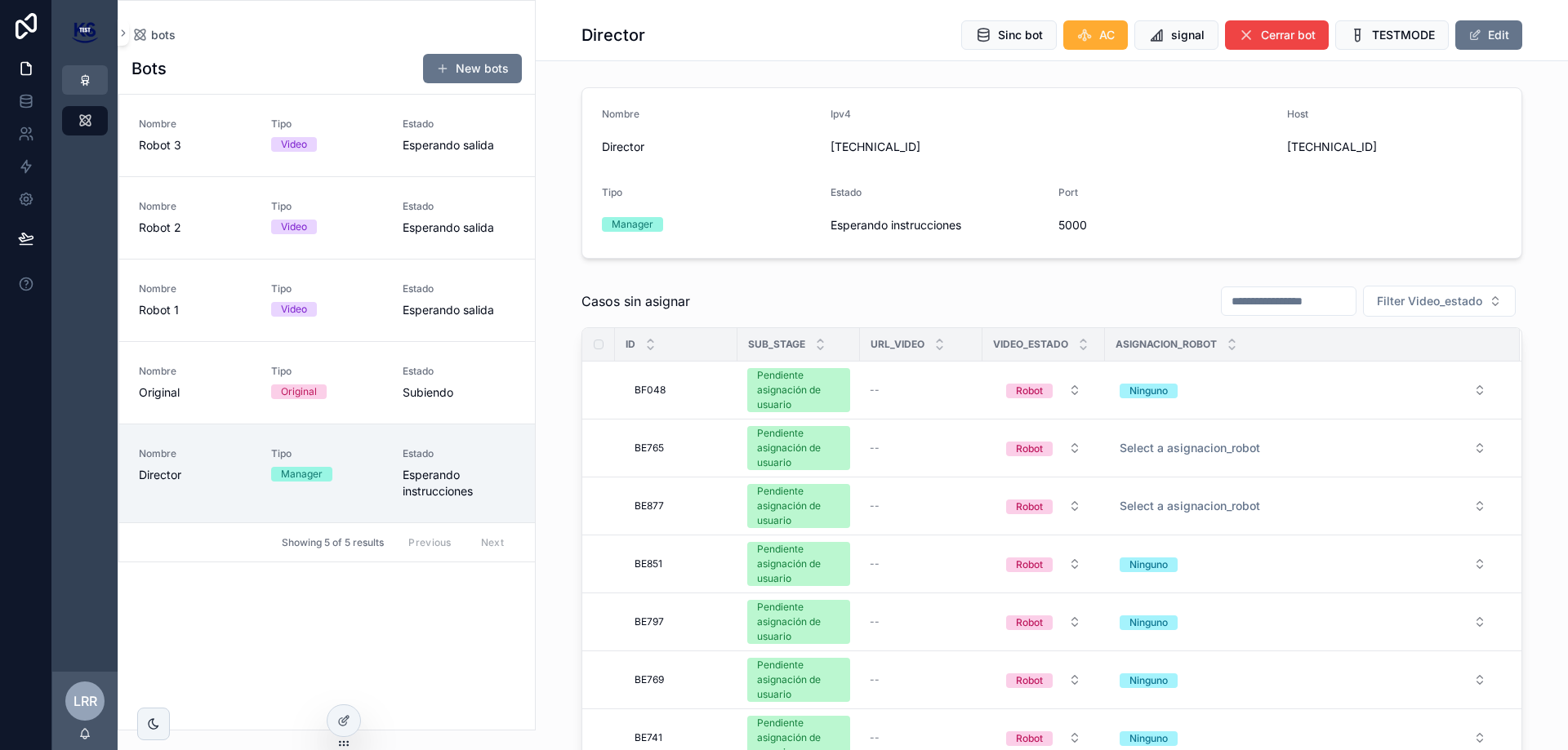
click at [1524, 321] on div "Casos sin asignar Filter Video_estado ID Sub_stage Url_video Video_estado Asign…" at bounding box center [1052, 587] width 1032 height 620
click at [335, 120] on span "Tipo" at bounding box center [327, 123] width 113 height 13
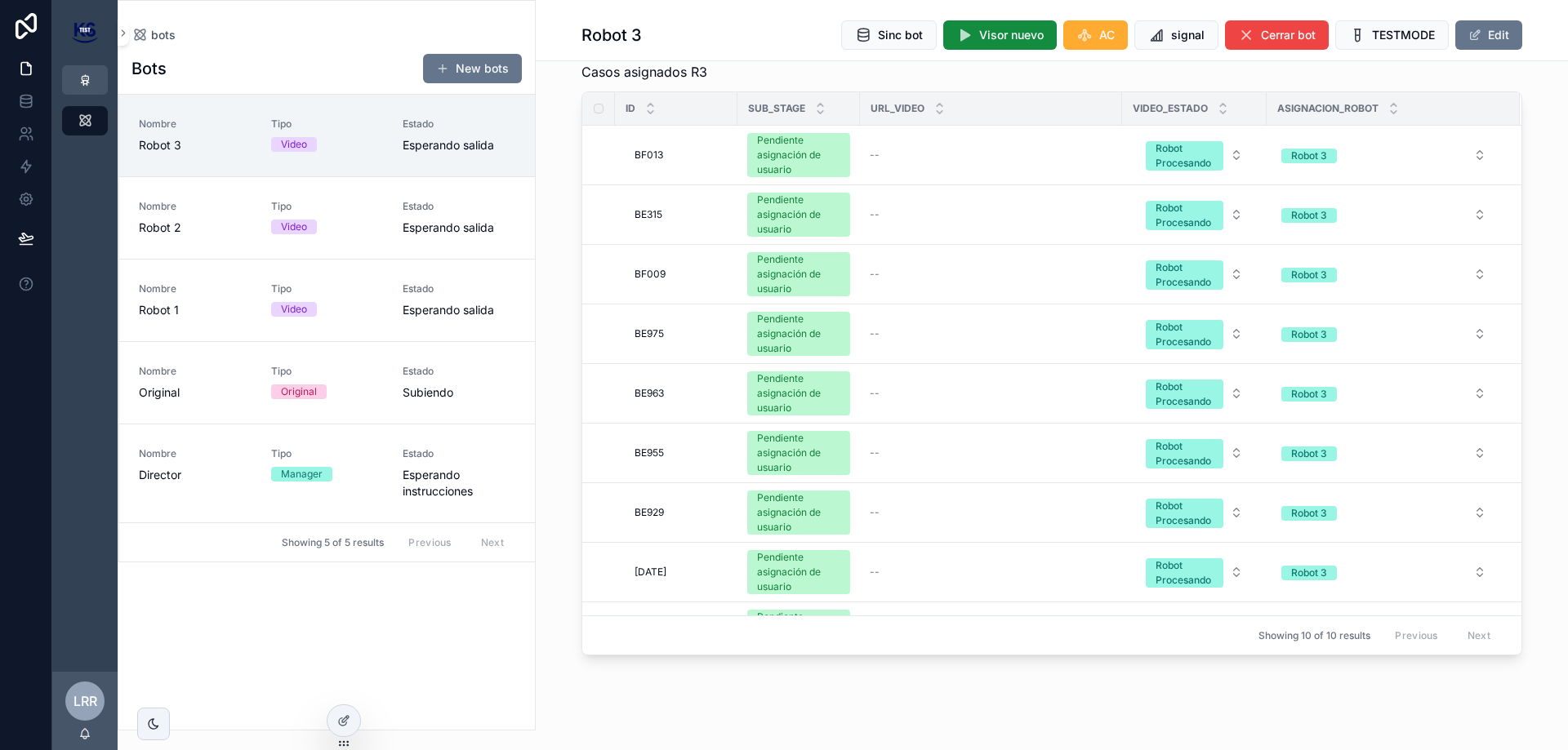
scroll to position [239, 0]
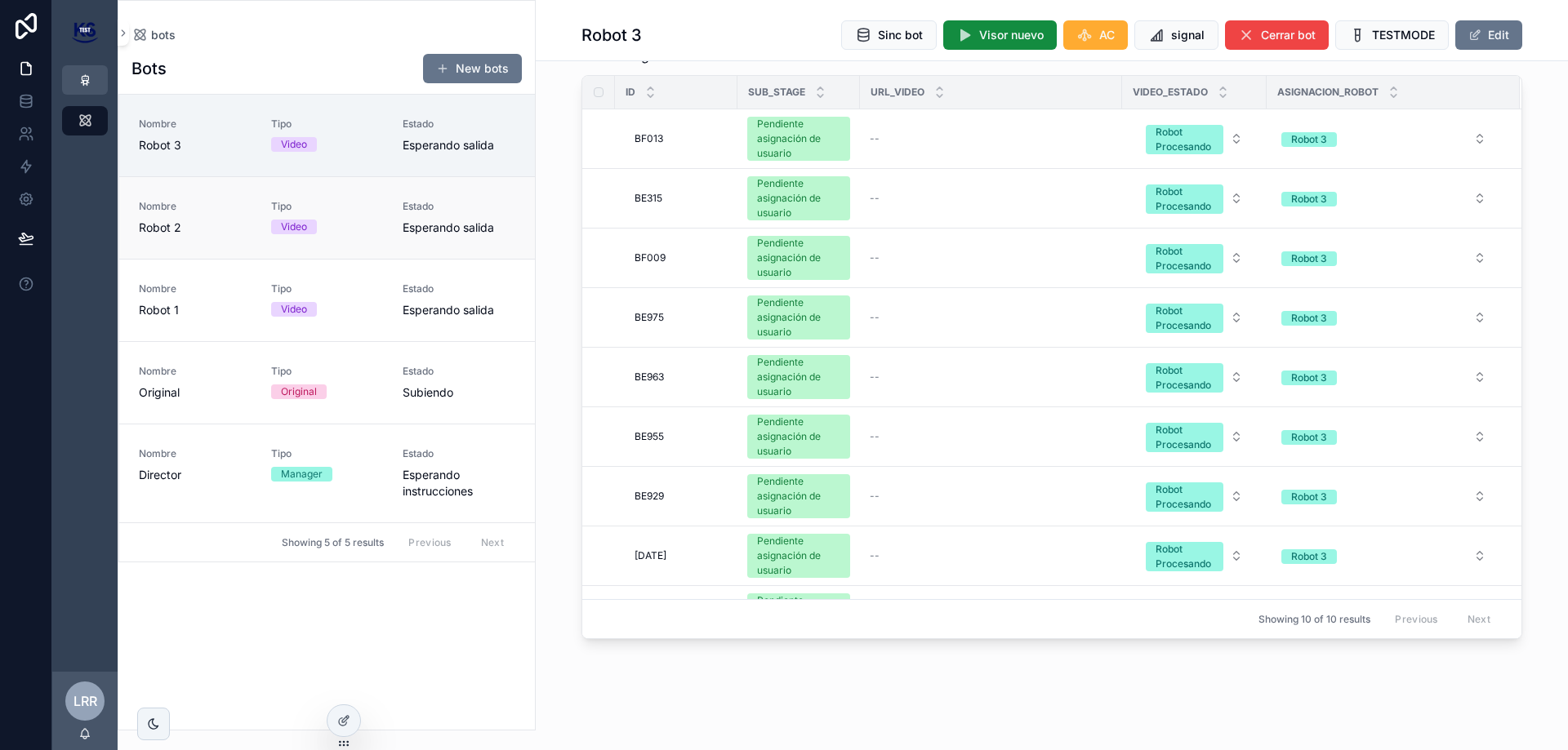
click at [407, 225] on span "Esperando salida" at bounding box center [458, 227] width 113 height 17
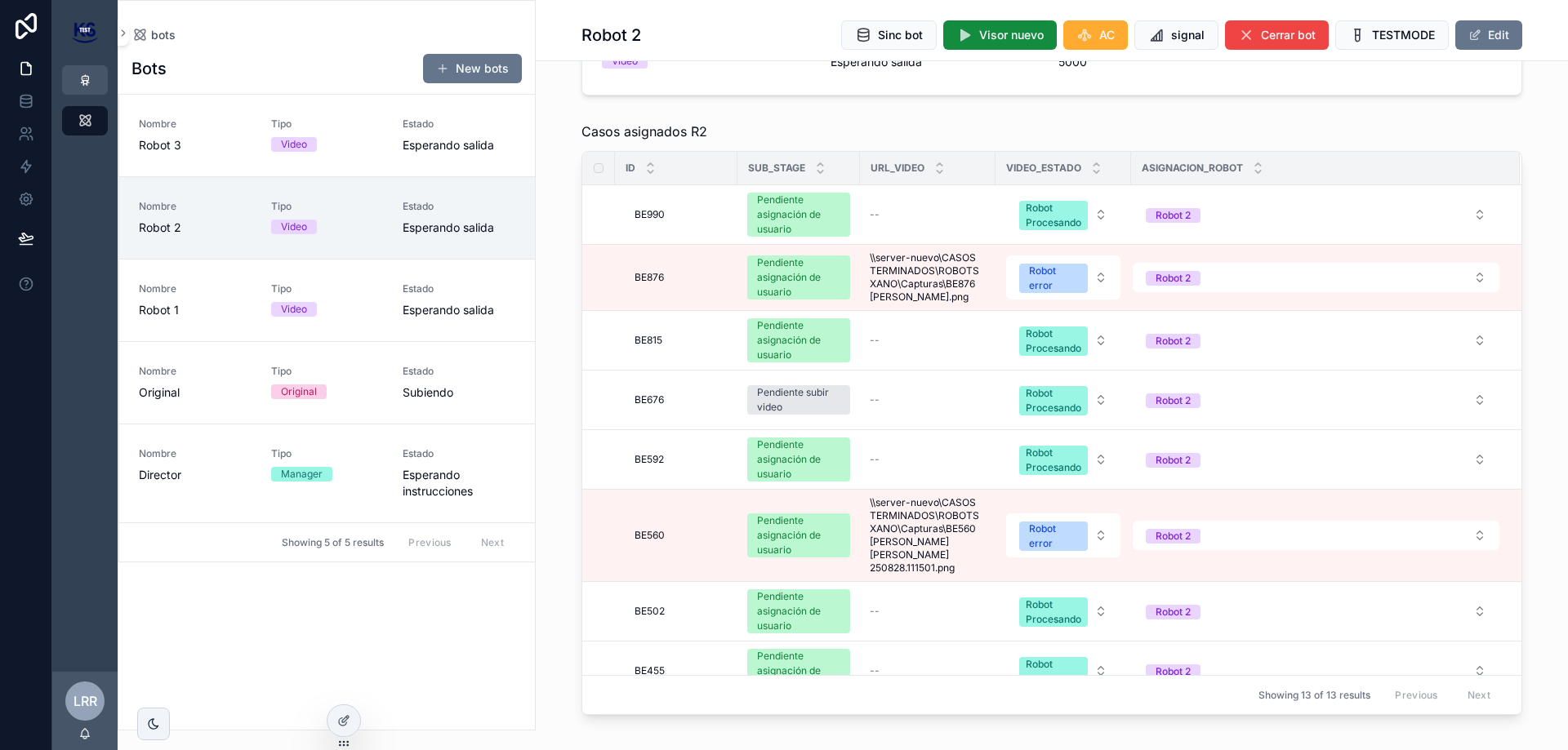
click at [1531, 198] on div "Casos asignados R2 ID Sub_stage Url_video Video_estado Asignacion_robot BE990 B…" at bounding box center [1052, 418] width 1032 height 606
click at [1548, 193] on div "Casos asignados R2 ID Sub_stage Url_video Video_estado Asignacion_robot BE990 B…" at bounding box center [1052, 418] width 1032 height 606
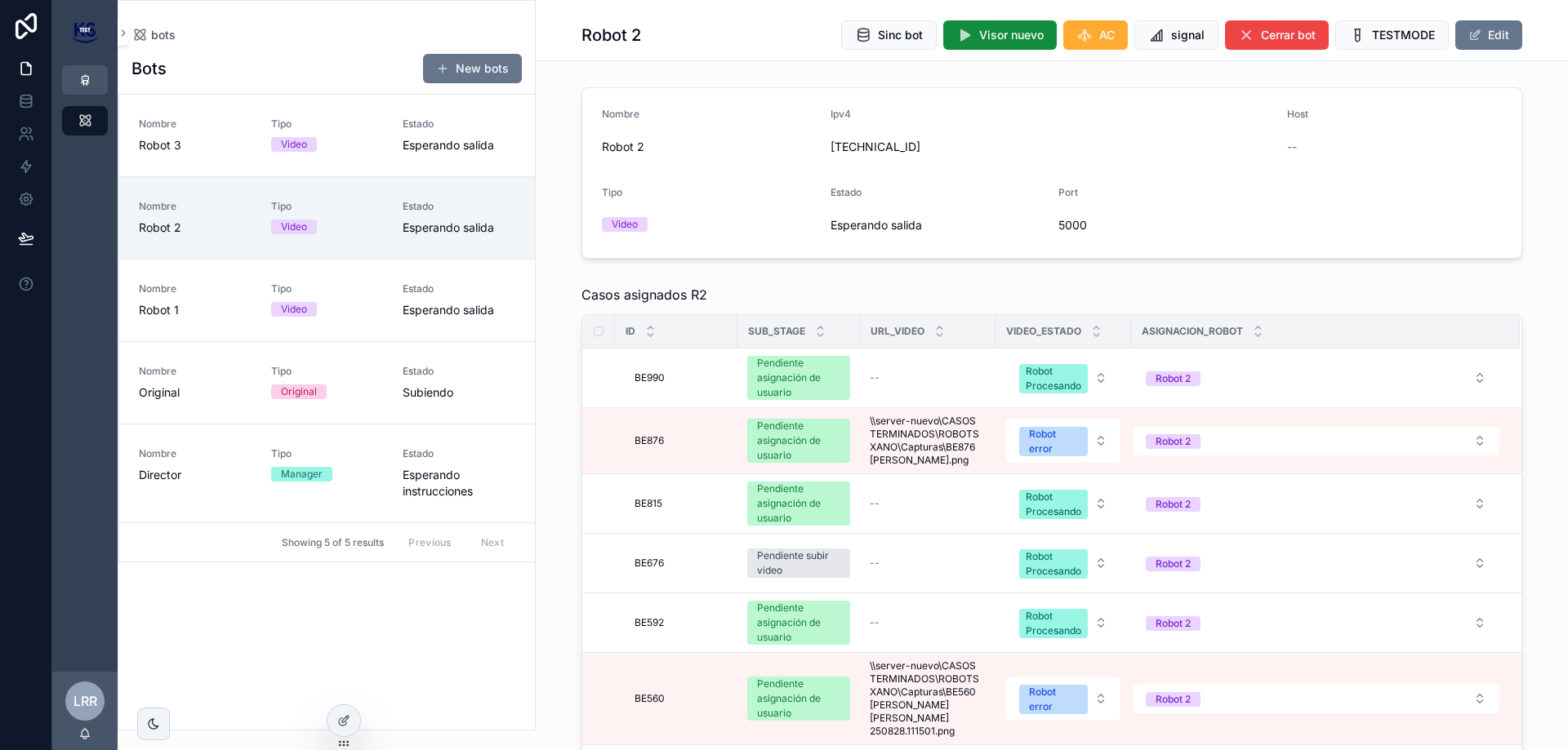
click at [1535, 299] on div "Casos asignados R2 ID Sub_stage Url_video Video_estado Asignacion_robot BE990 B…" at bounding box center [1052, 581] width 1032 height 606
click at [1540, 217] on div "Nombre Robot 2 Ipv4 192.168.3.22 Host -- Tipo Video Estado Esperando salida Por…" at bounding box center [1052, 173] width 1032 height 184
drag, startPoint x: 576, startPoint y: 290, endPoint x: 767, endPoint y: 291, distance: 191.0
click at [767, 291] on div "Casos asignados R2" at bounding box center [1052, 295] width 940 height 20
